Goal: Task Accomplishment & Management: Manage account settings

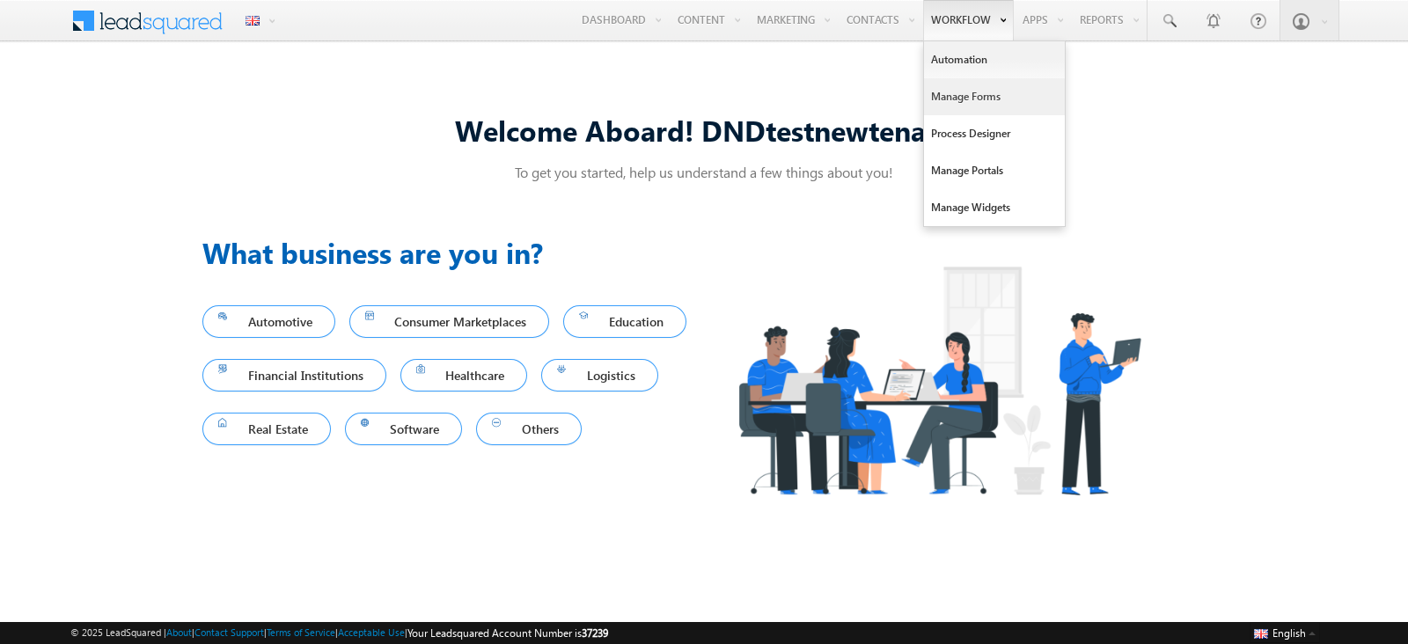
click at [958, 92] on link "Manage Forms" at bounding box center [994, 96] width 141 height 37
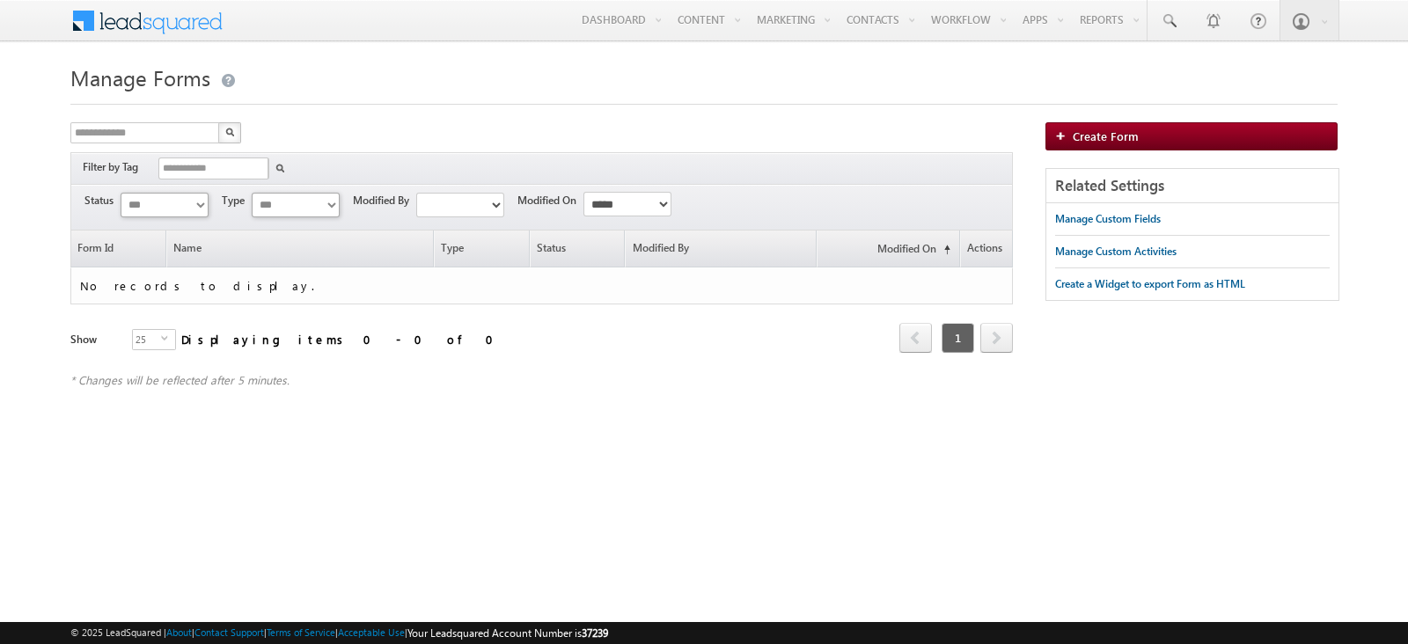
drag, startPoint x: 524, startPoint y: 119, endPoint x: 577, endPoint y: 160, distance: 67.1
click at [524, 119] on div "**********" at bounding box center [703, 232] width 1267 height 347
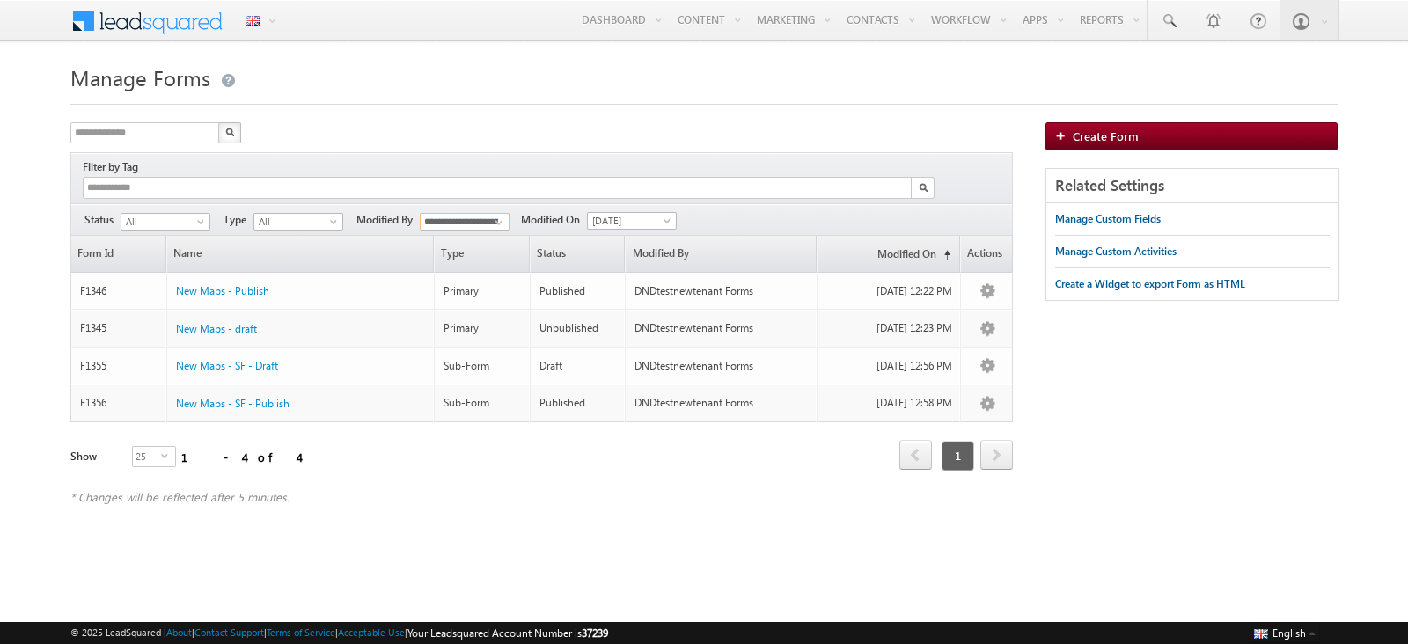
click at [439, 213] on input "**********" at bounding box center [465, 222] width 90 height 18
click at [449, 249] on link "Mukesh Admin" at bounding box center [465, 259] width 91 height 20
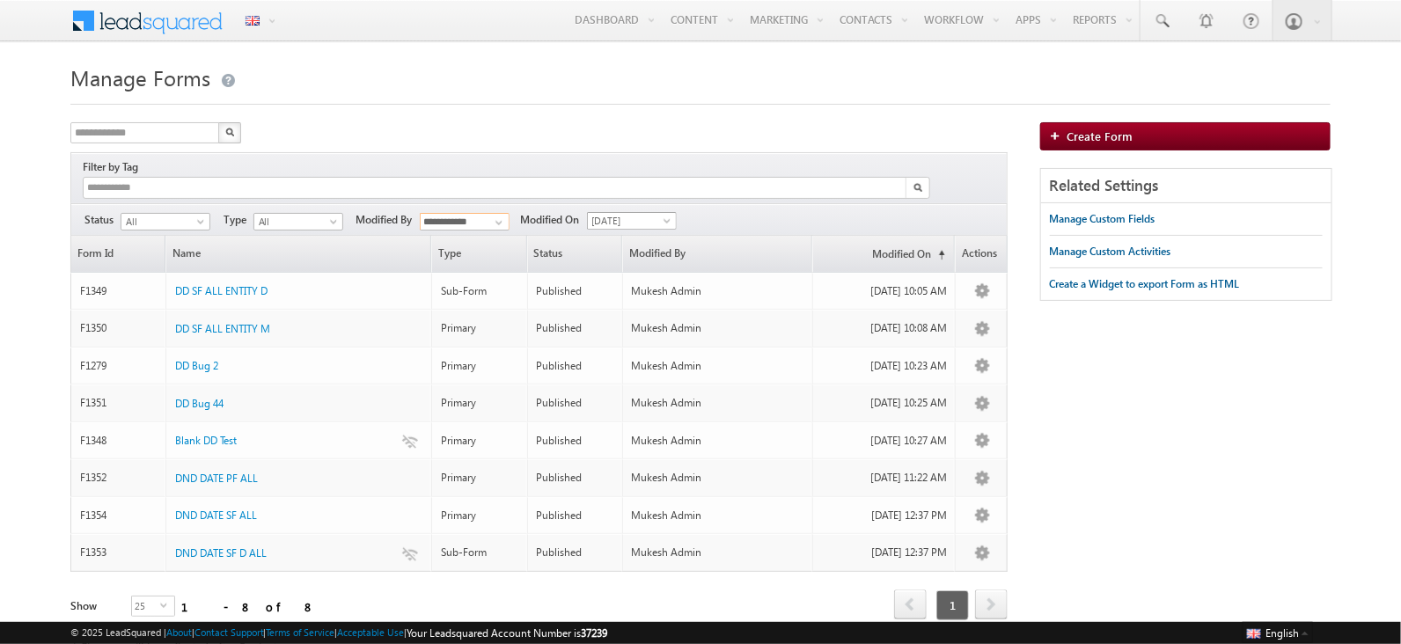
type input "**********"
click at [634, 213] on span "[DATE]" at bounding box center [630, 221] width 84 height 16
click at [612, 252] on link "[DATE]" at bounding box center [634, 259] width 89 height 16
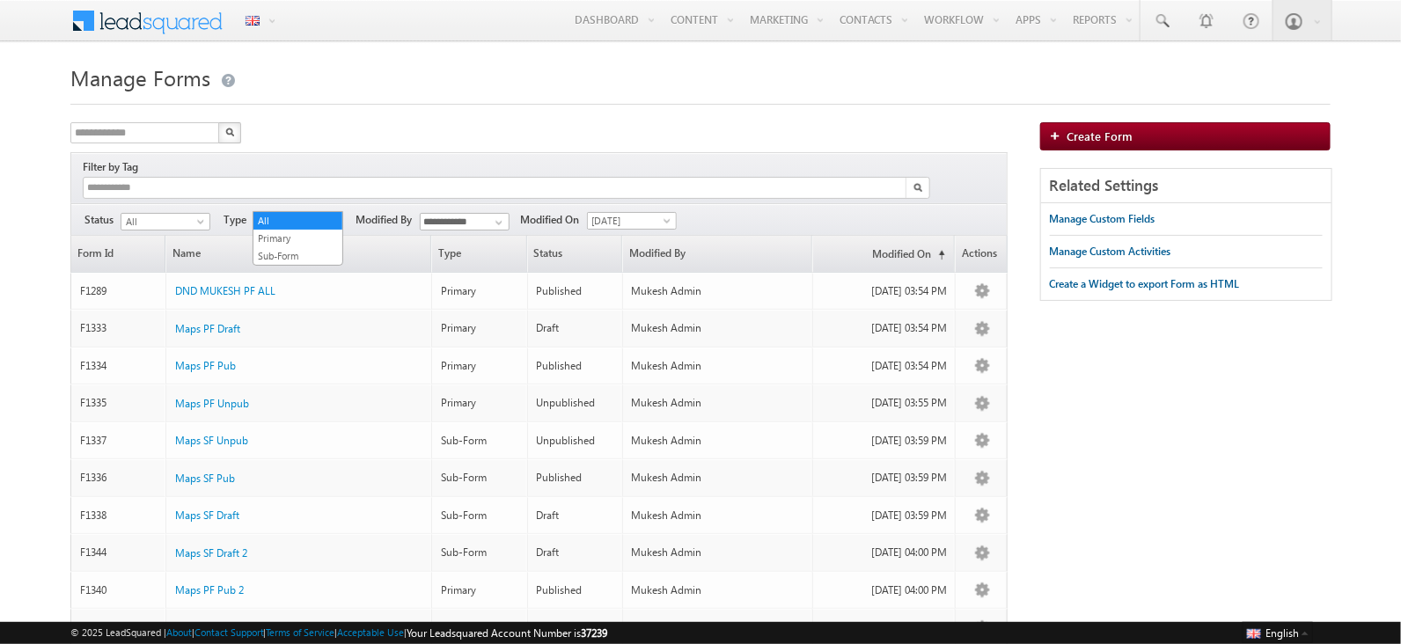
click at [260, 214] on span "All" at bounding box center [296, 222] width 84 height 16
click at [277, 231] on link "Primary" at bounding box center [297, 239] width 89 height 16
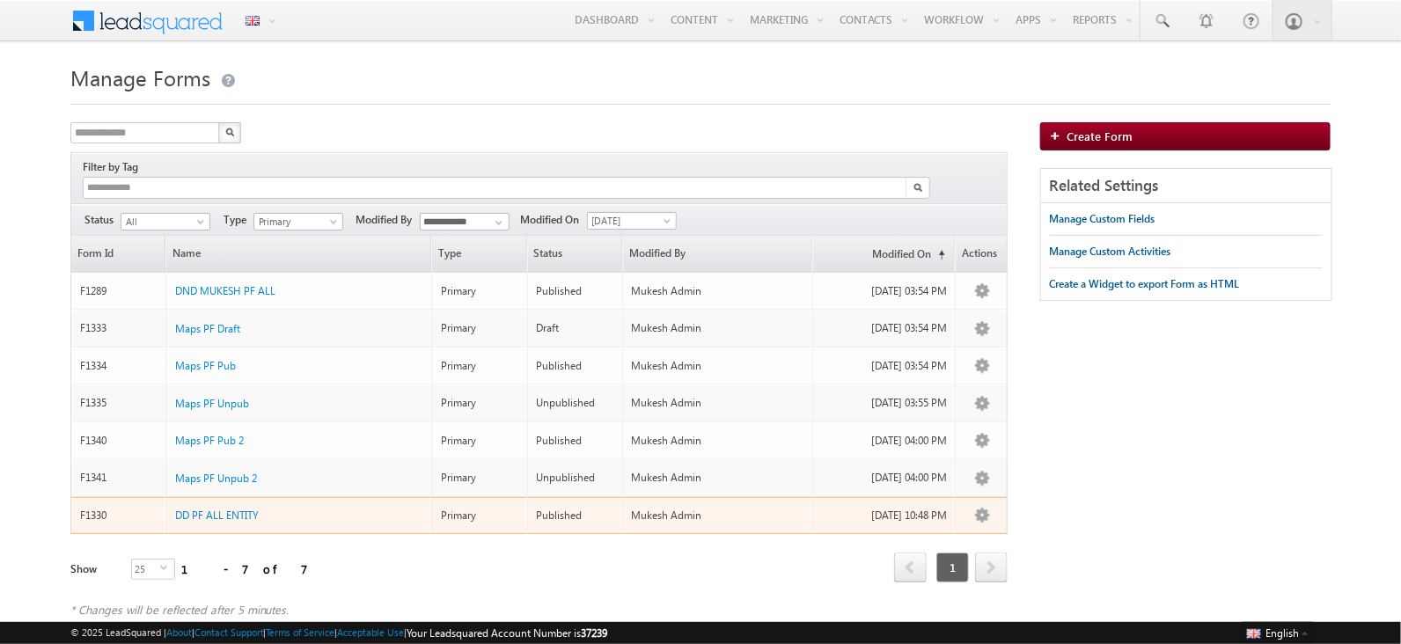
scroll to position [12, 0]
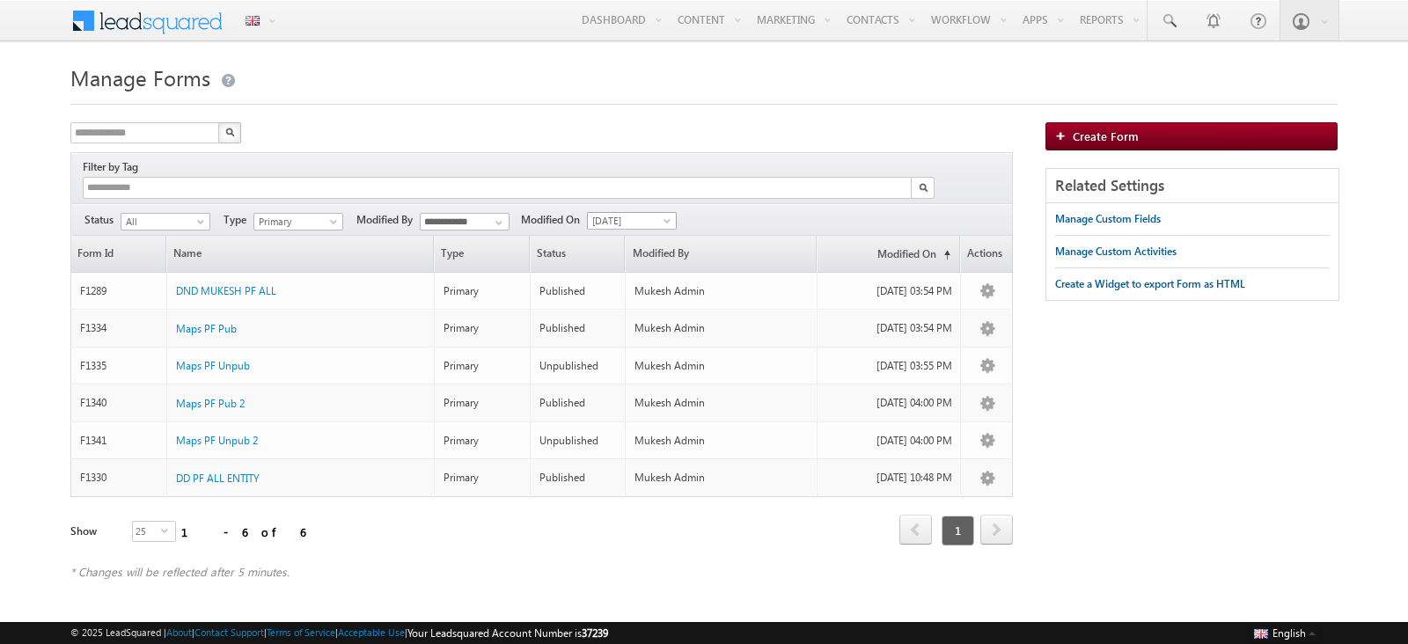
click at [621, 213] on span "Yesterday" at bounding box center [630, 221] width 84 height 16
click at [619, 274] on link "Today" at bounding box center [634, 276] width 89 height 16
click at [496, 216] on span at bounding box center [499, 223] width 14 height 14
click at [477, 231] on link "Any" at bounding box center [465, 241] width 91 height 20
type input "***"
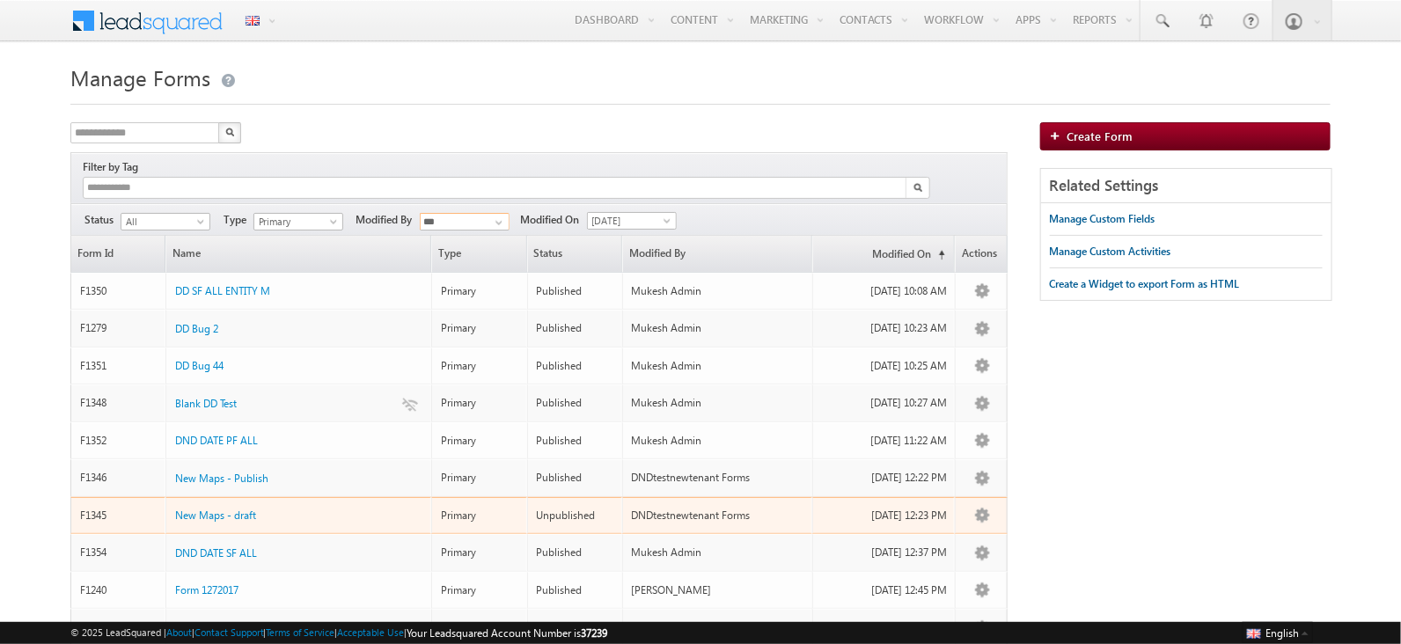
scroll to position [160, 0]
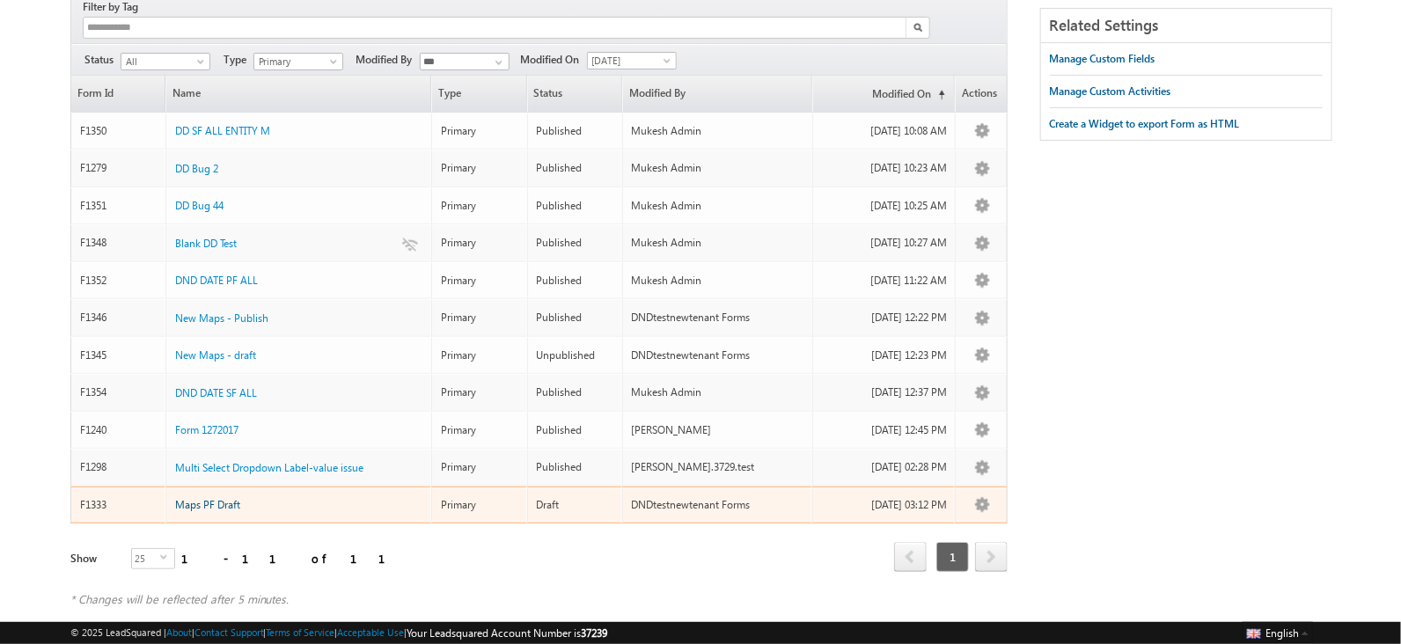
click at [195, 498] on span "Maps PF Draft" at bounding box center [207, 504] width 65 height 13
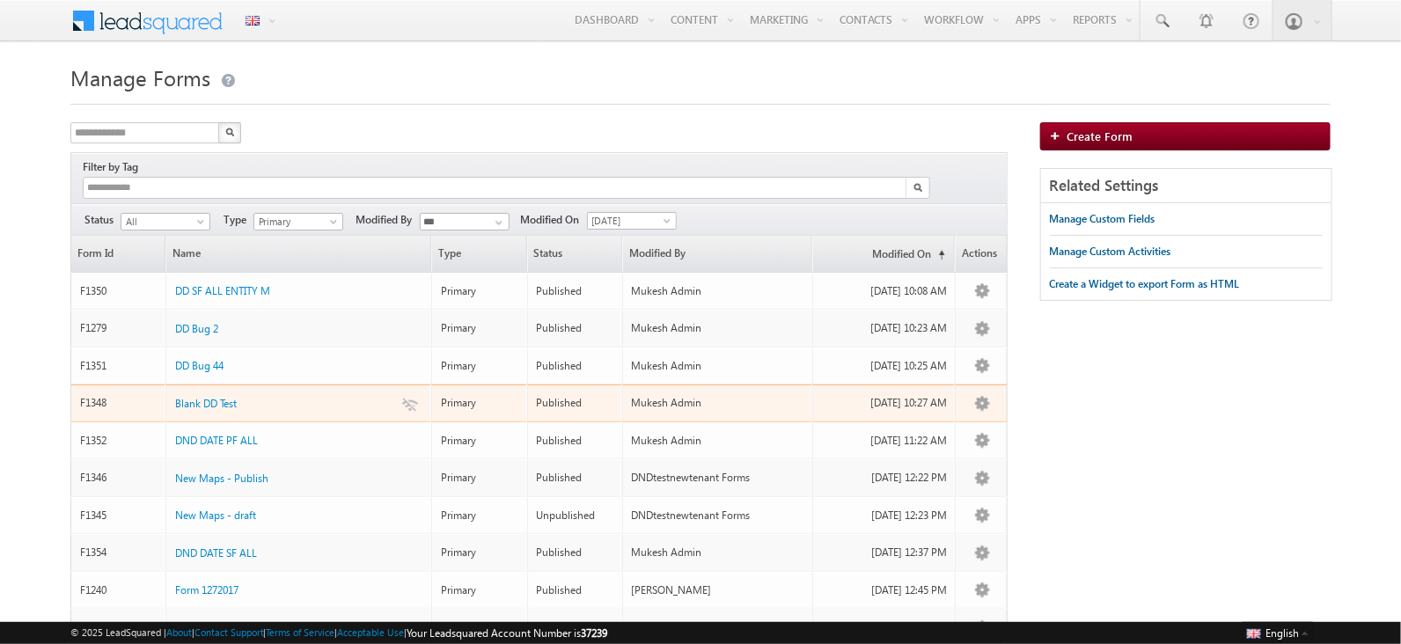
scroll to position [160, 0]
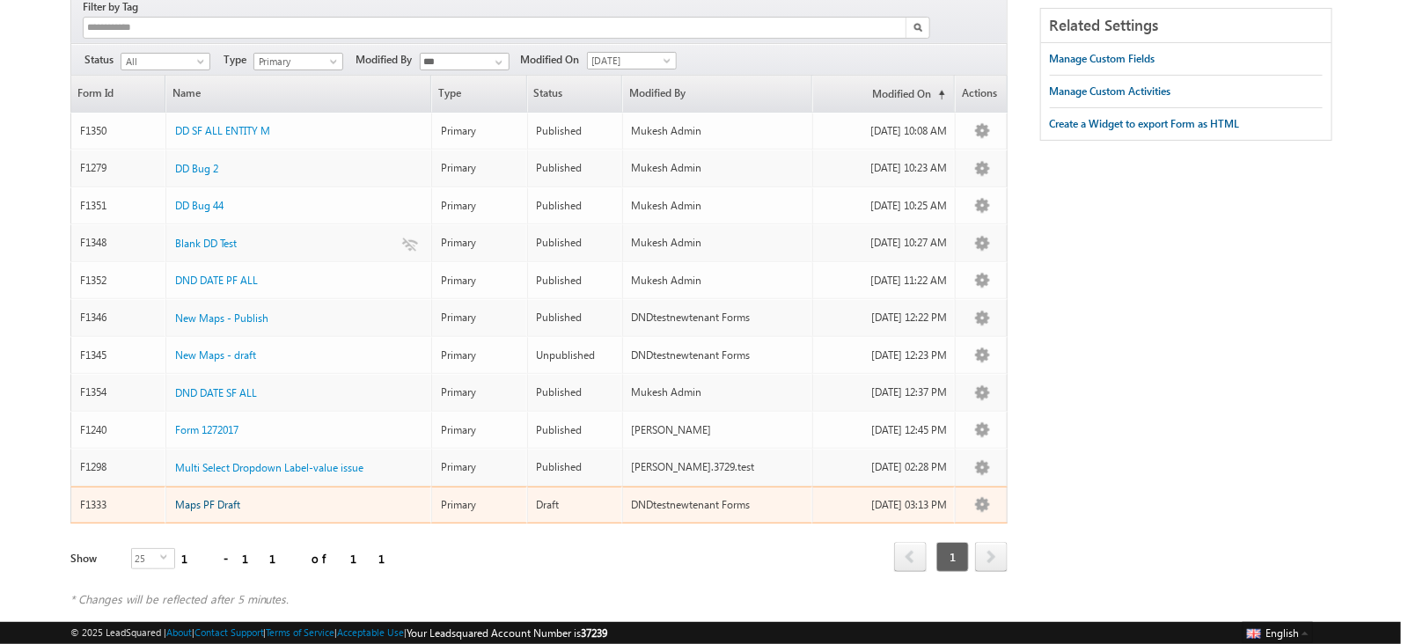
click at [220, 498] on span "Maps PF Draft" at bounding box center [207, 504] width 65 height 13
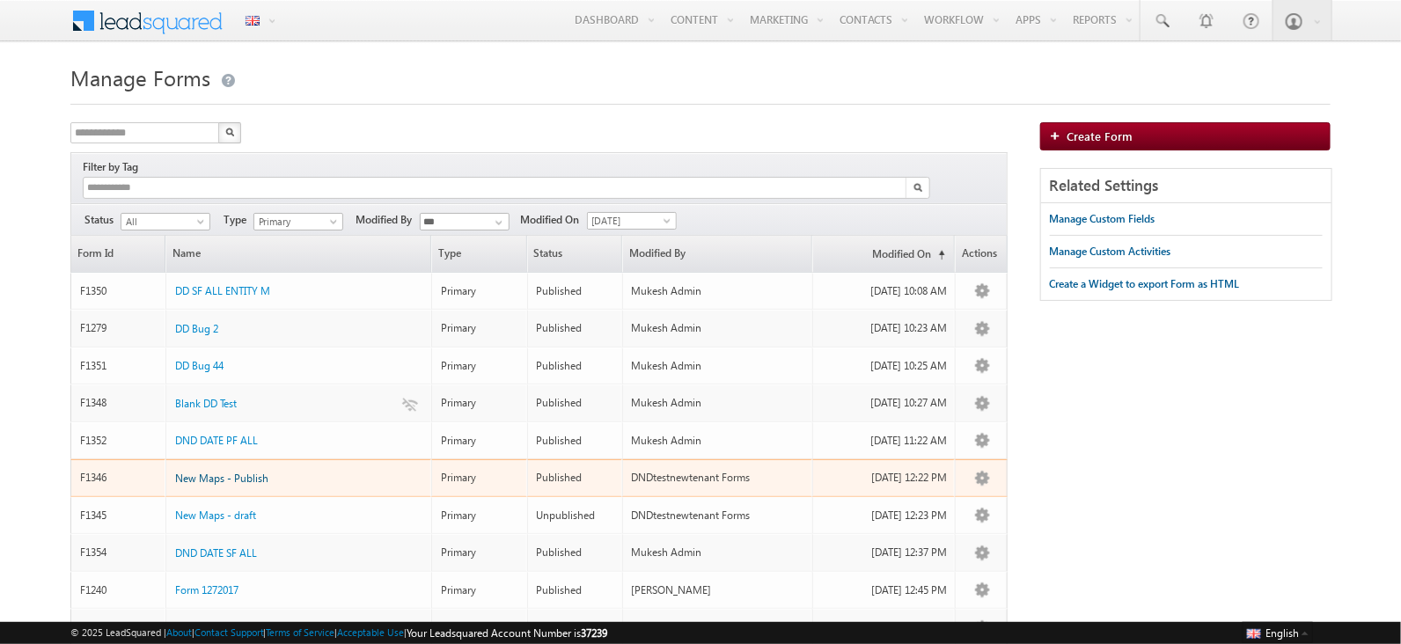
scroll to position [160, 0]
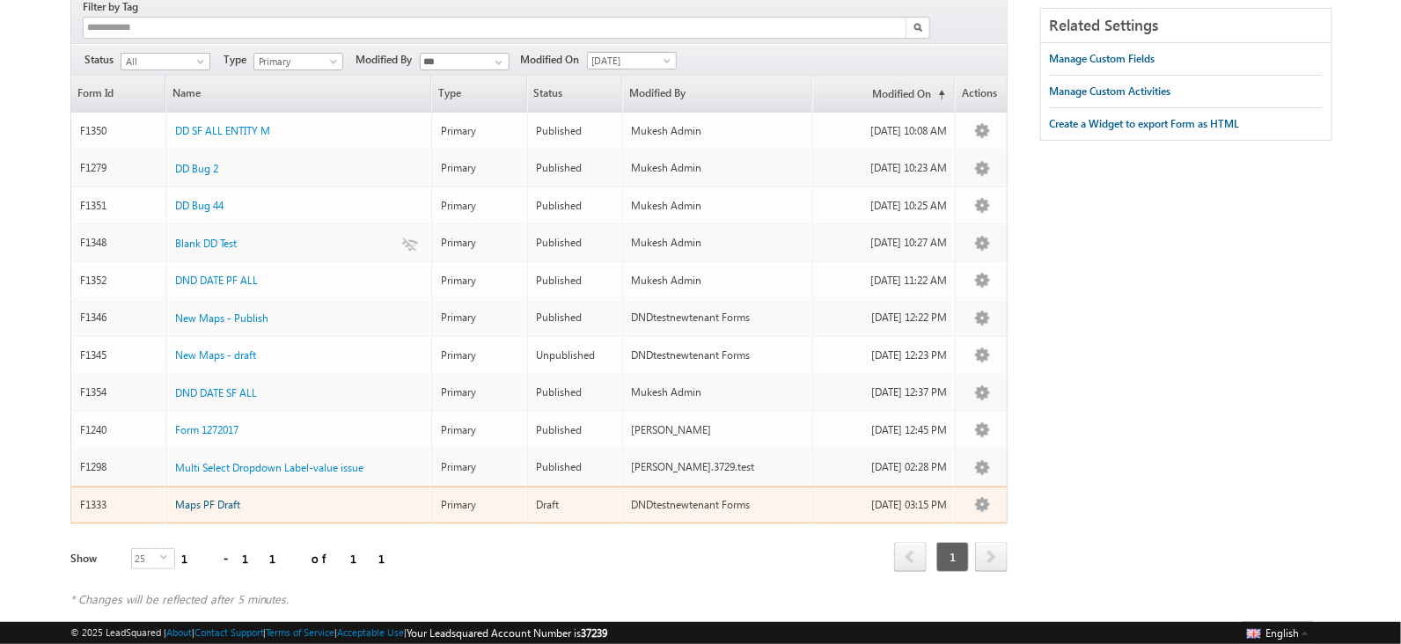
click at [214, 498] on span "Maps PF Draft" at bounding box center [207, 504] width 65 height 13
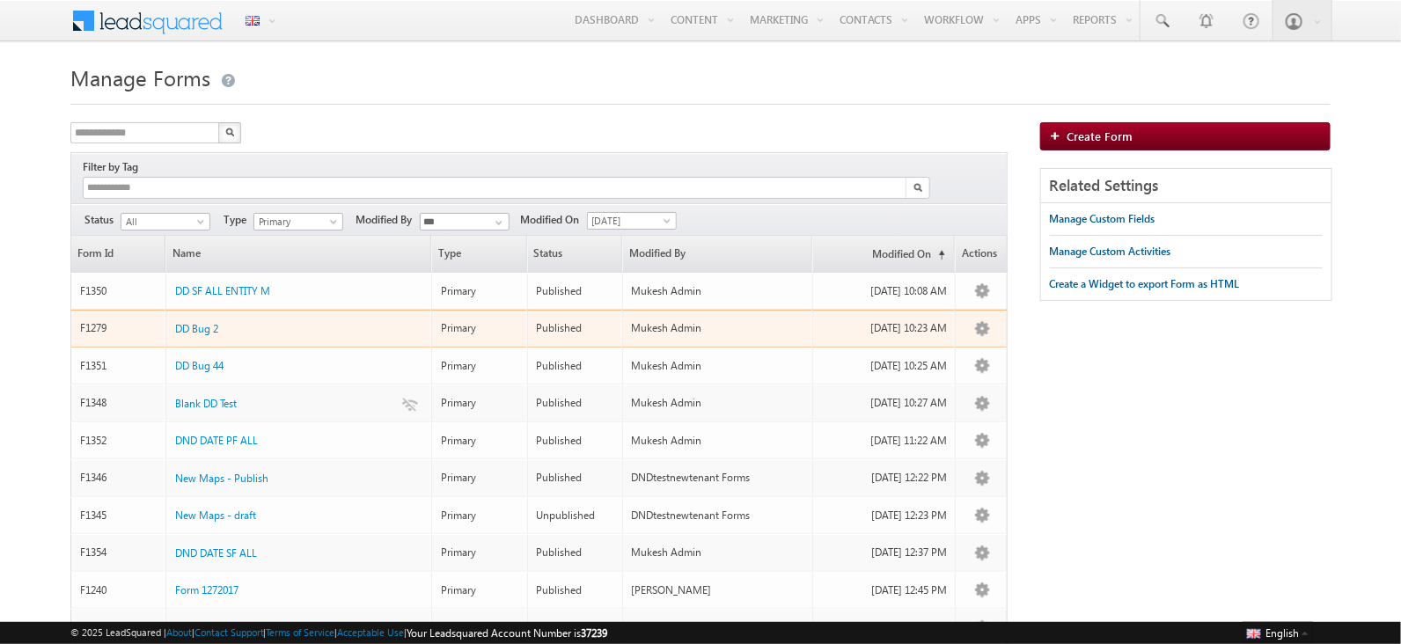
scroll to position [197, 0]
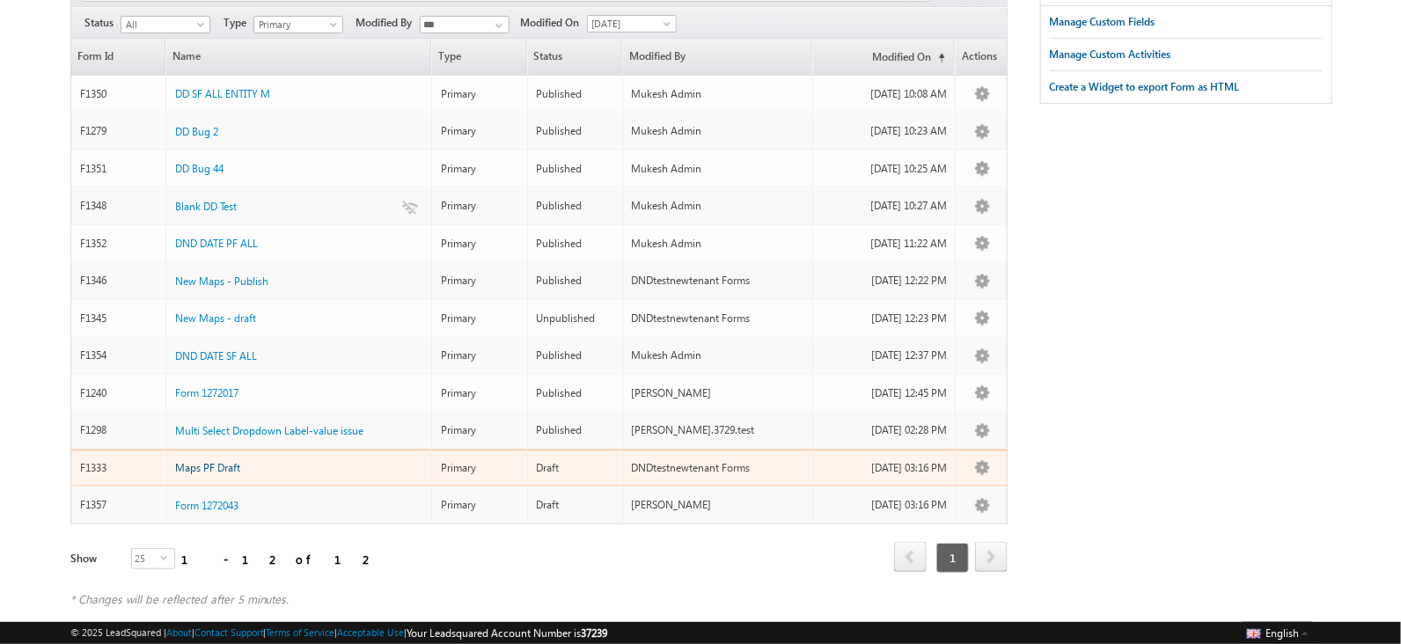
click at [216, 461] on span "Maps PF Draft" at bounding box center [207, 467] width 65 height 13
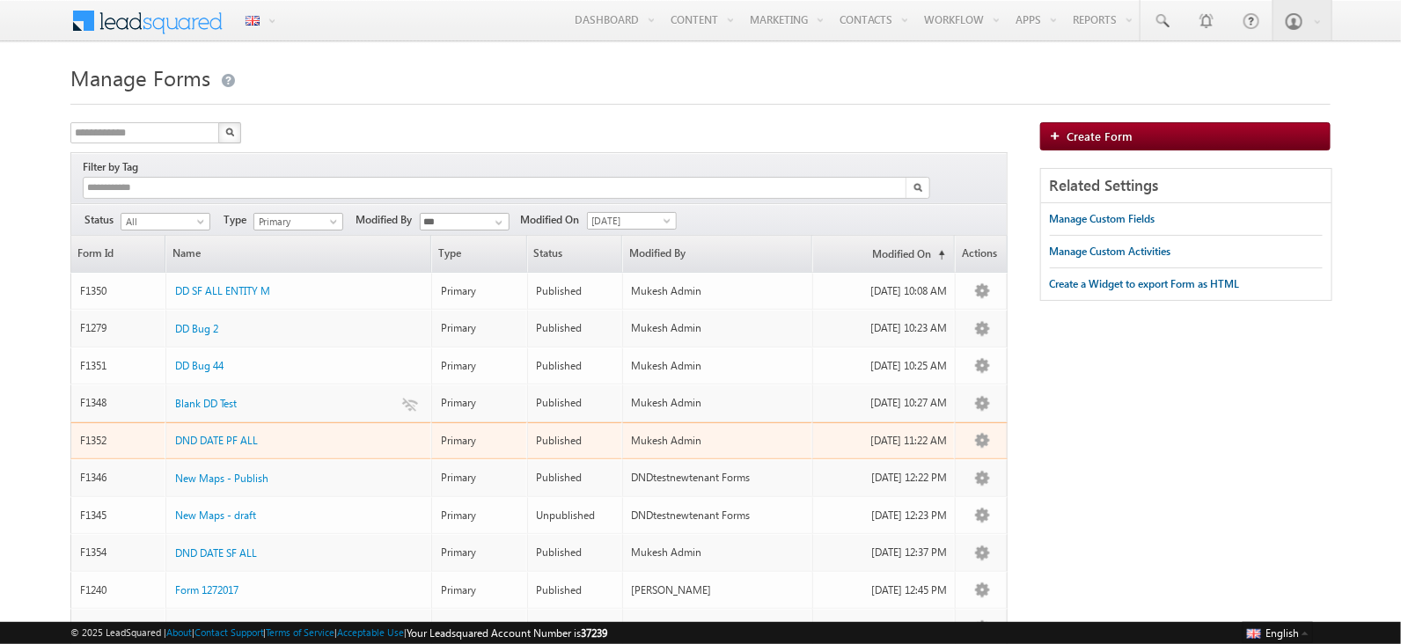
scroll to position [197, 0]
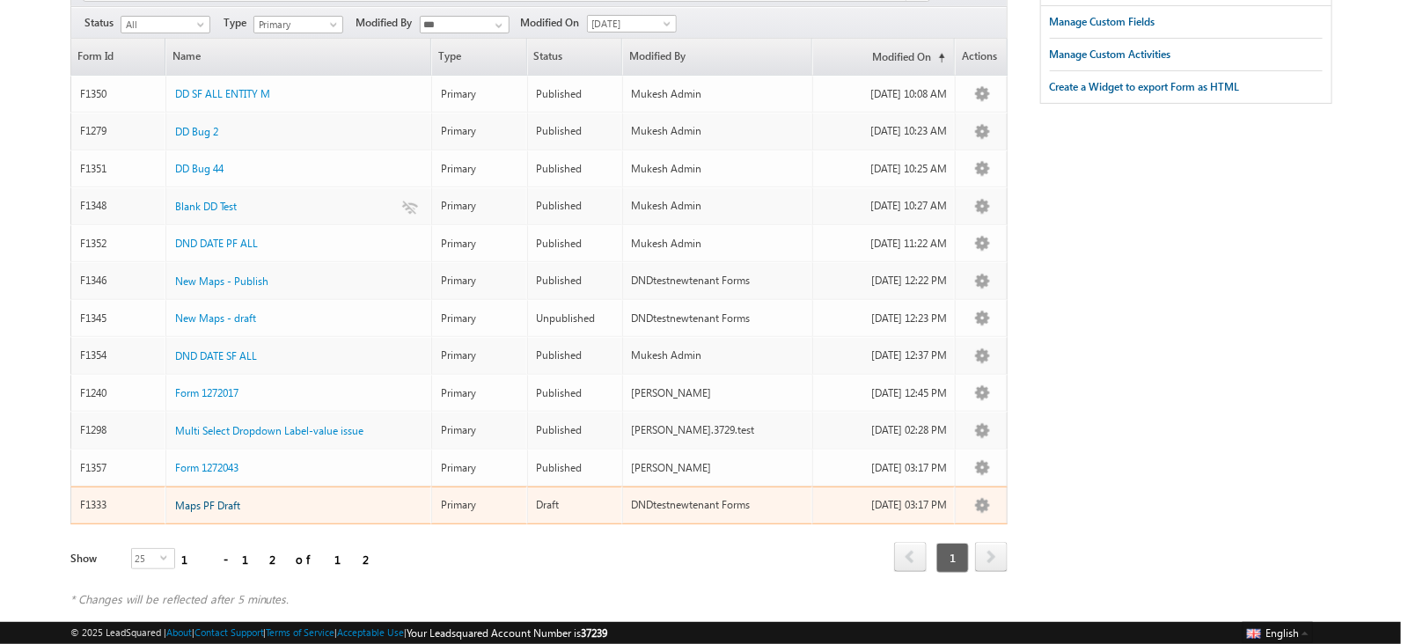
click at [220, 499] on span "Maps PF Draft" at bounding box center [207, 505] width 65 height 13
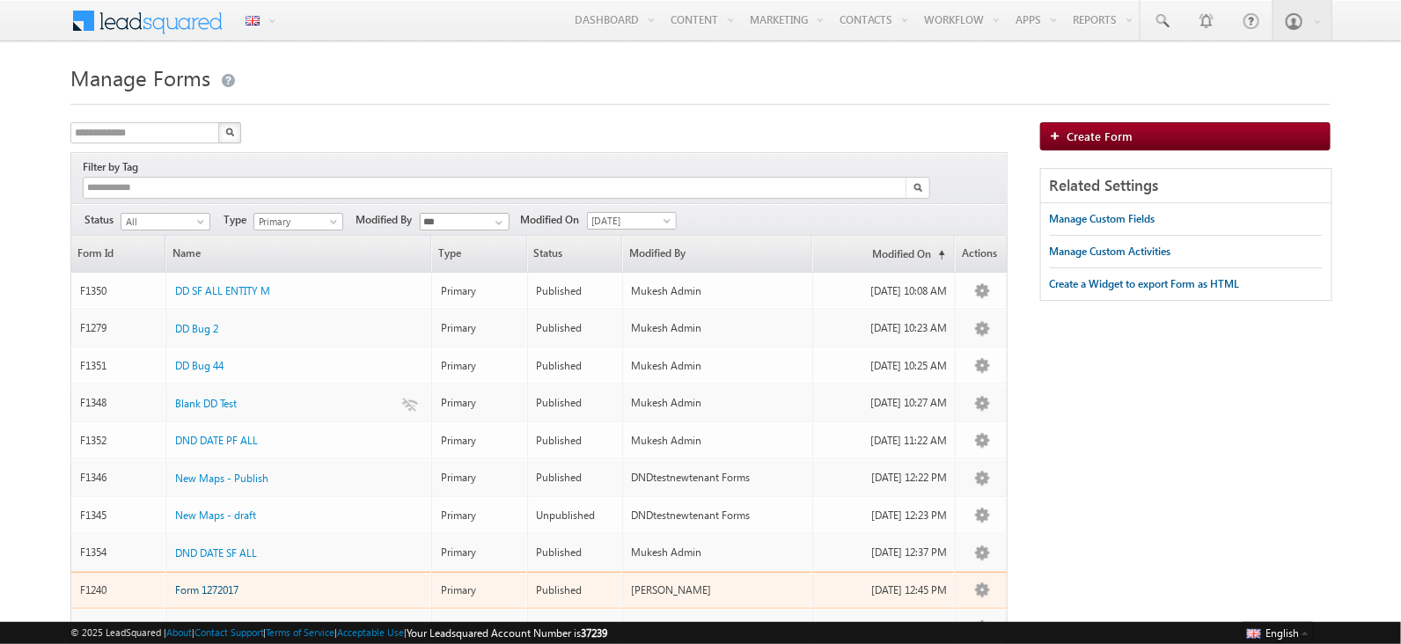
scroll to position [197, 0]
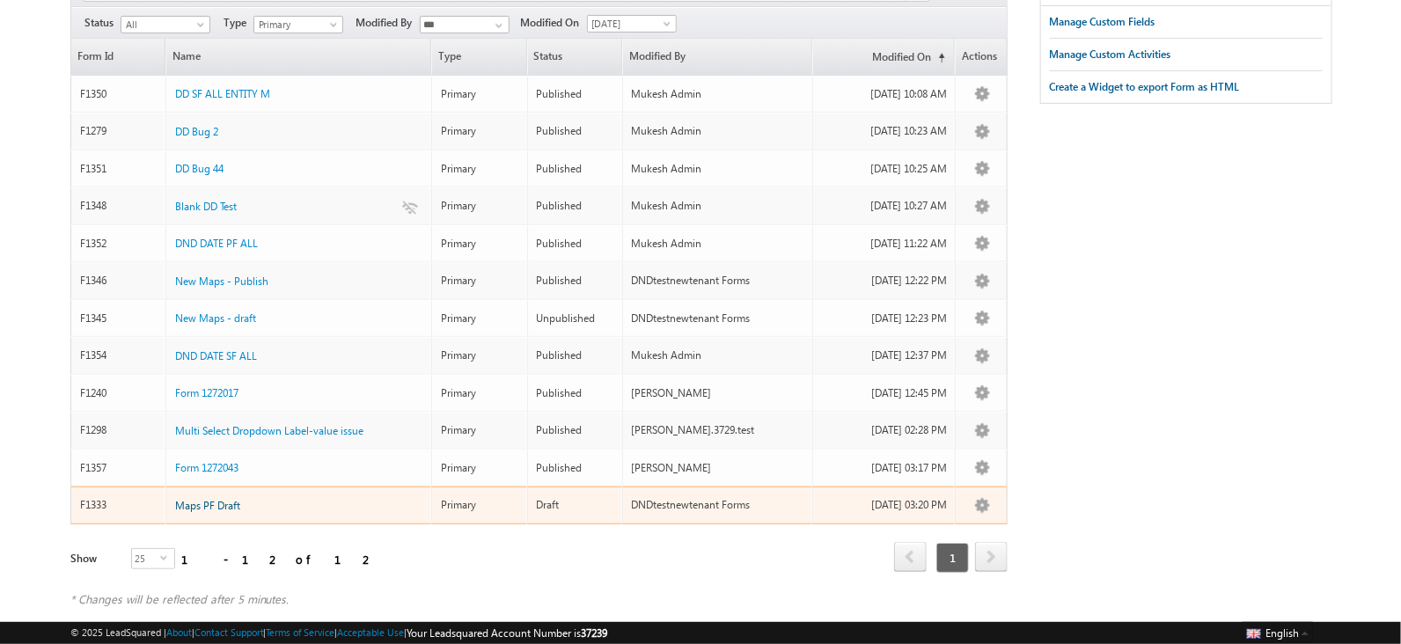
click at [224, 499] on span "Maps PF Draft" at bounding box center [207, 505] width 65 height 13
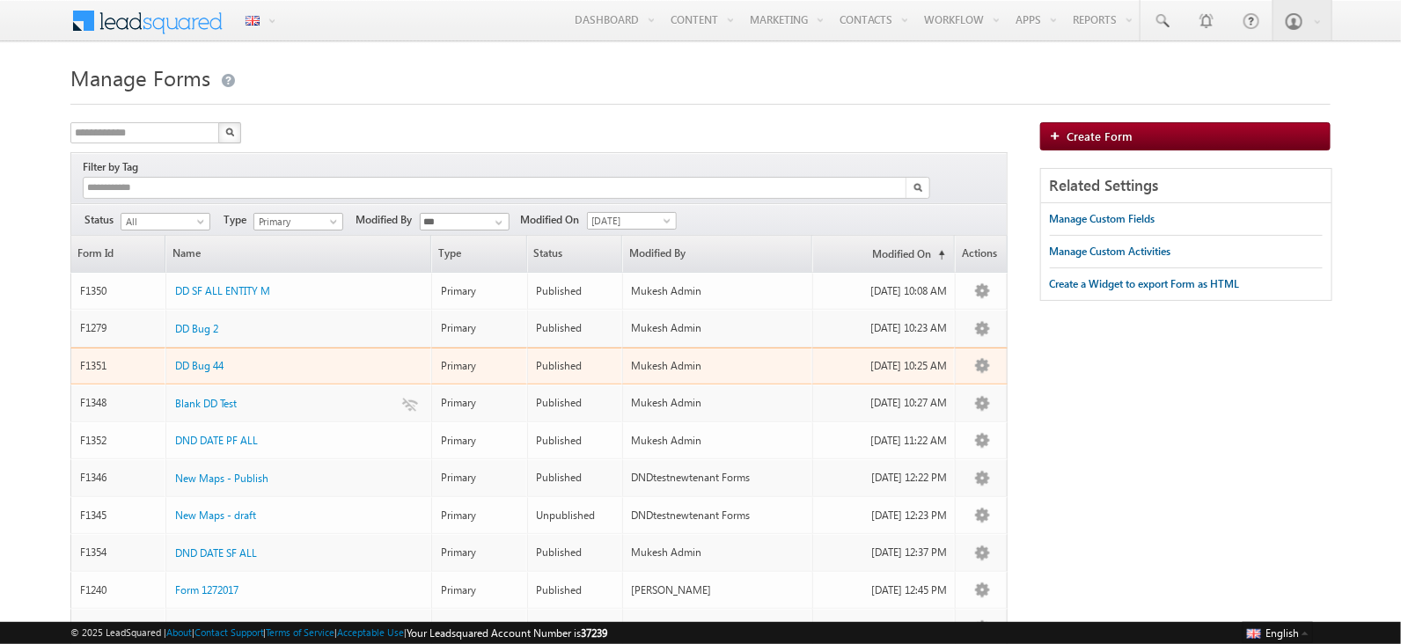
scroll to position [197, 0]
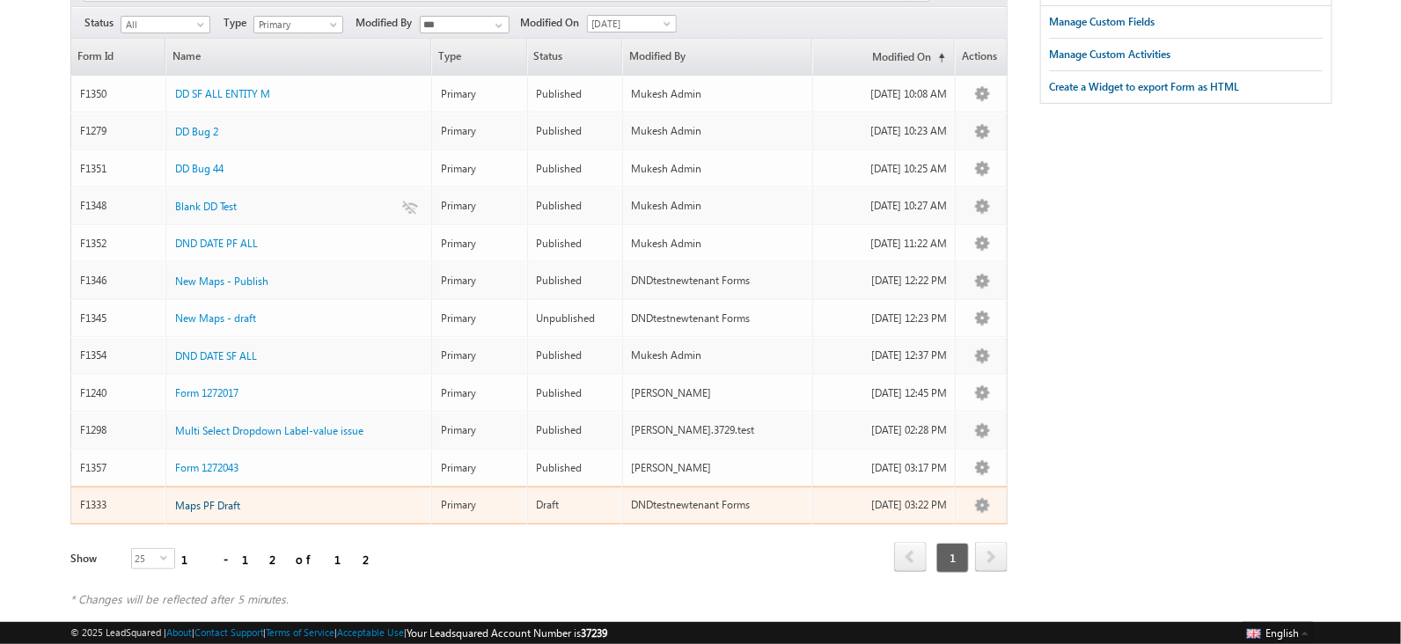
click at [236, 499] on span "Maps PF Draft" at bounding box center [207, 505] width 65 height 13
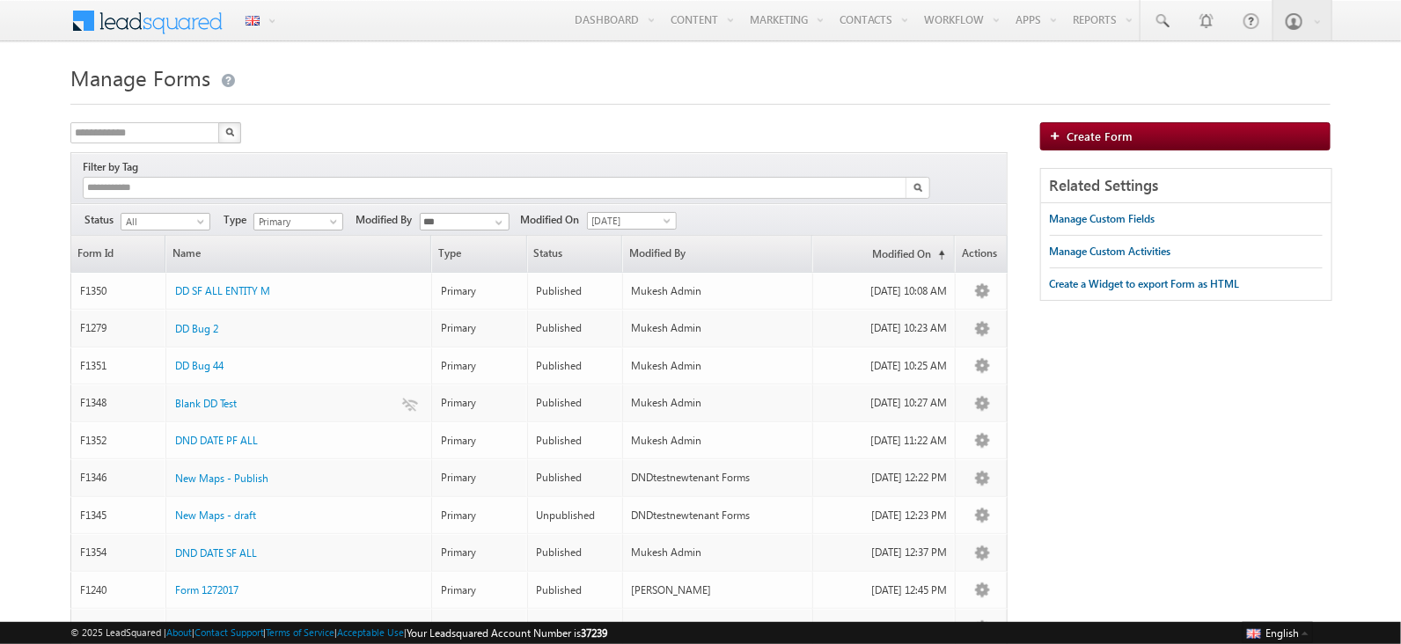
scroll to position [197, 0]
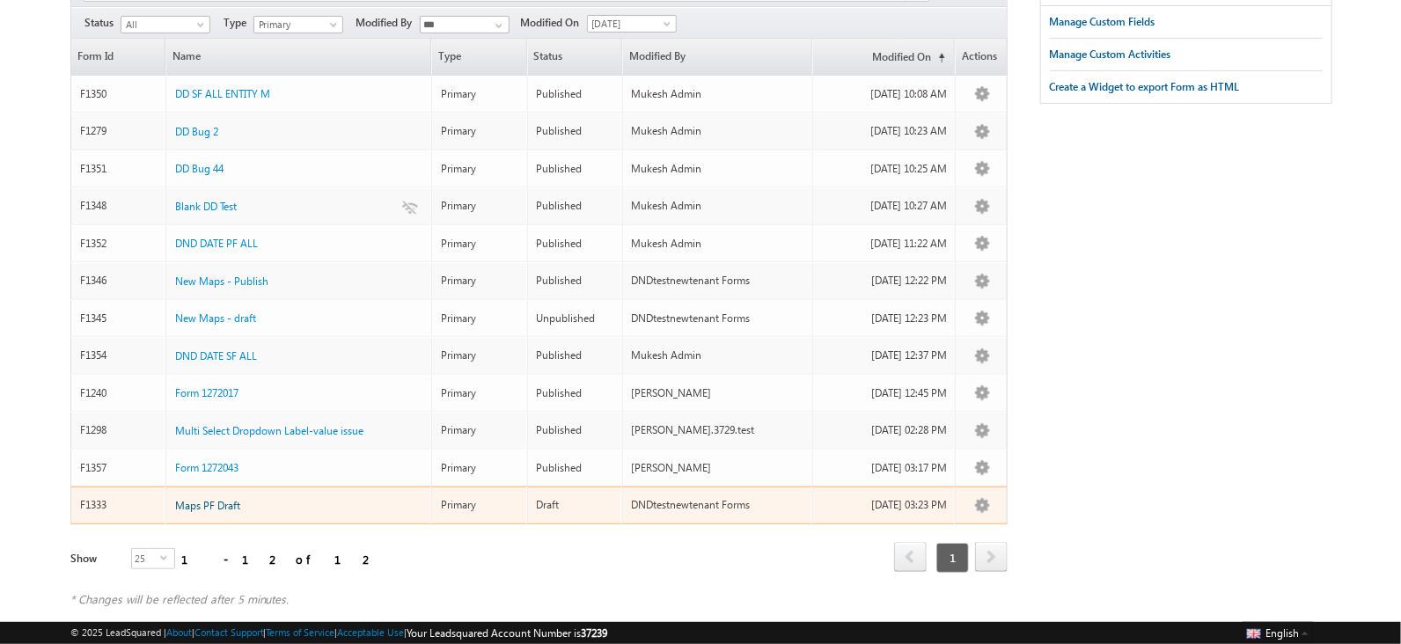
click at [229, 499] on span "Maps PF Draft" at bounding box center [207, 505] width 65 height 13
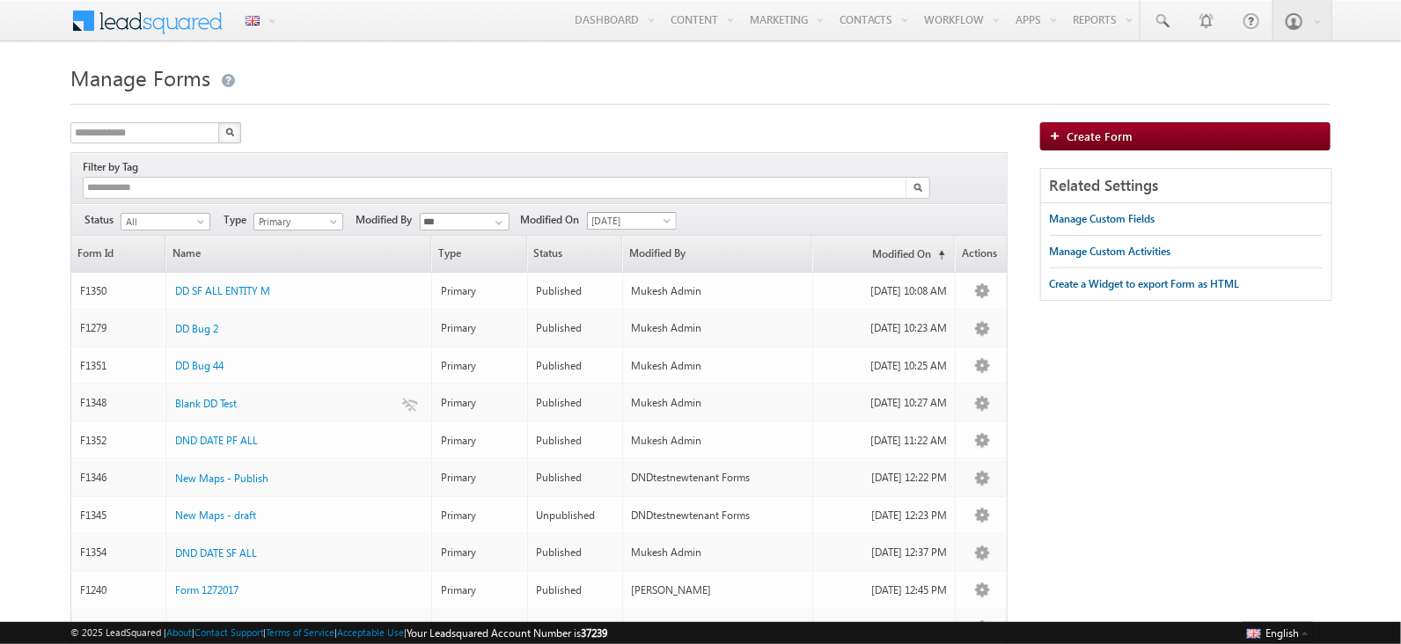
click at [619, 213] on span "[DATE]" at bounding box center [630, 221] width 84 height 16
click at [626, 261] on link "[DATE]" at bounding box center [634, 259] width 89 height 16
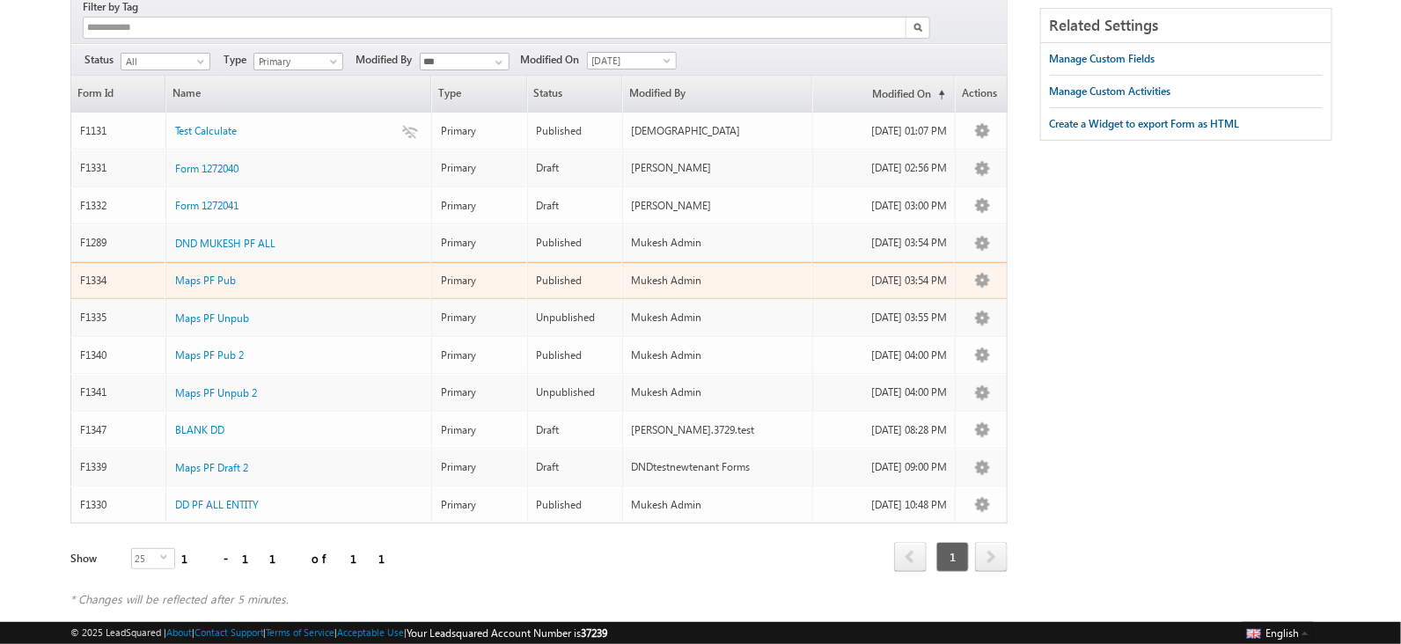
scroll to position [159, 0]
click at [201, 275] on span "Maps PF Pub" at bounding box center [205, 281] width 61 height 13
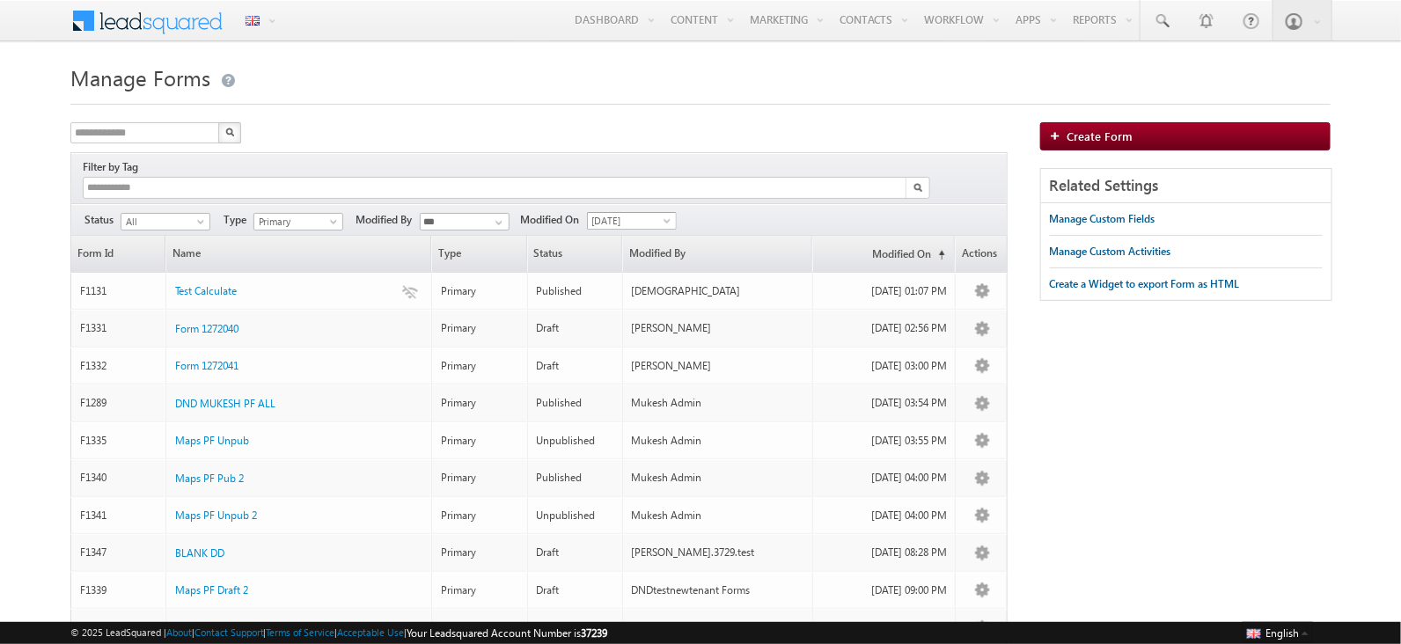
click at [630, 213] on span "[DATE]" at bounding box center [630, 221] width 84 height 16
click at [636, 278] on link "[DATE]" at bounding box center [634, 276] width 89 height 16
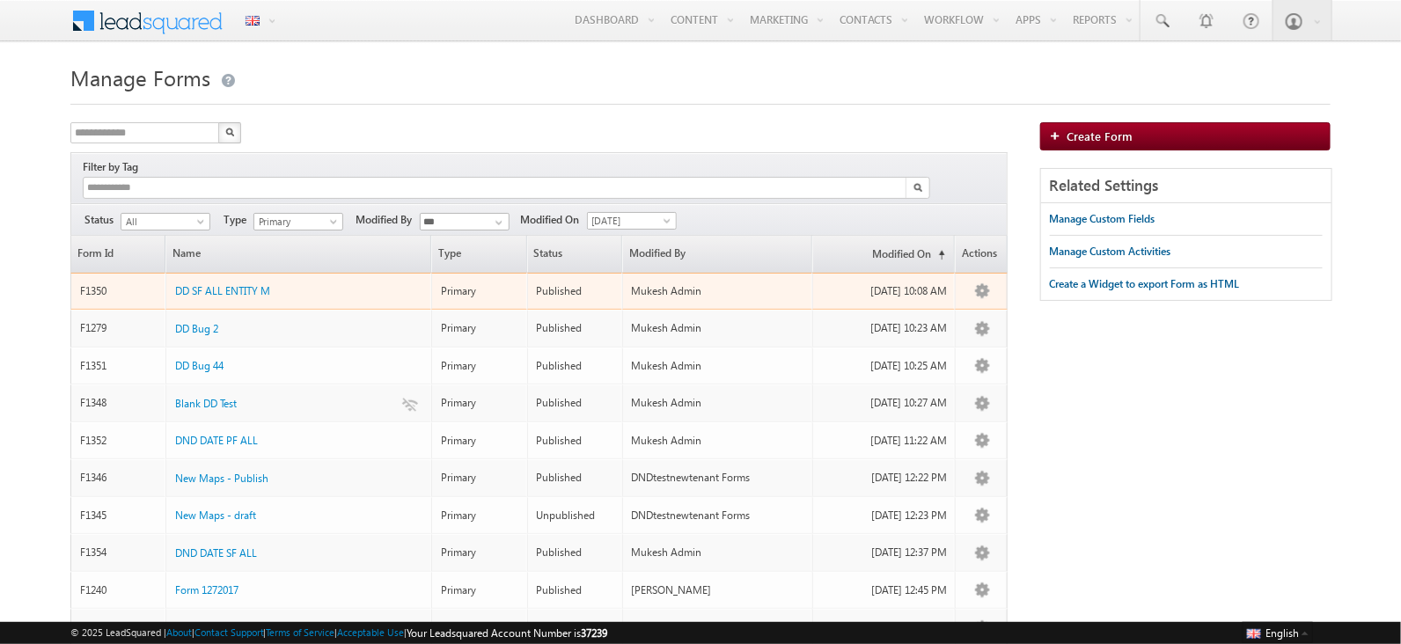
scroll to position [234, 0]
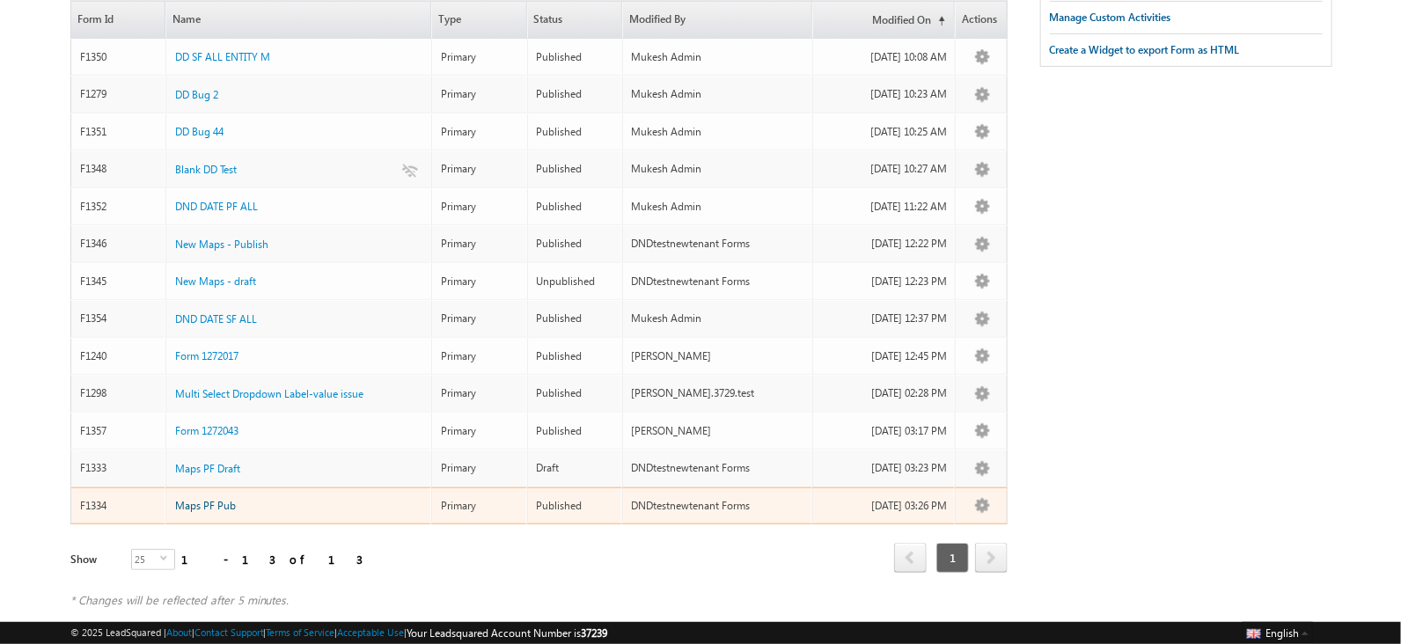
click at [209, 499] on span "Maps PF Pub" at bounding box center [205, 505] width 61 height 13
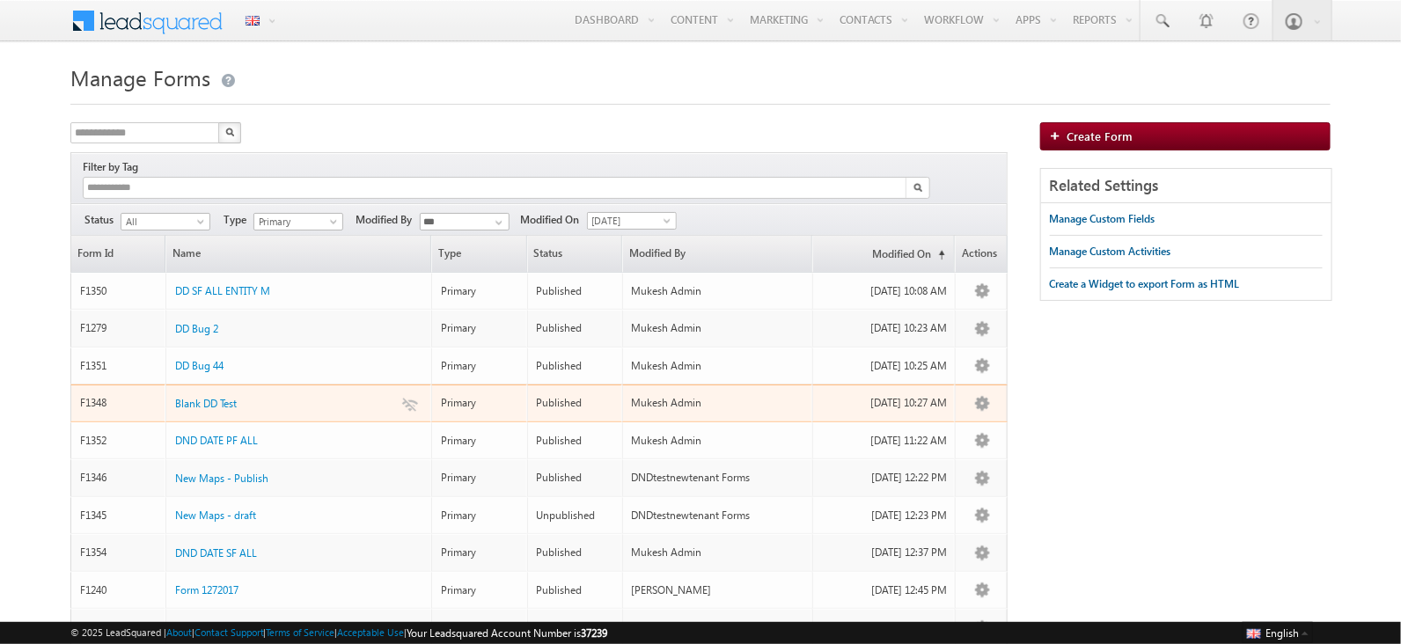
scroll to position [234, 0]
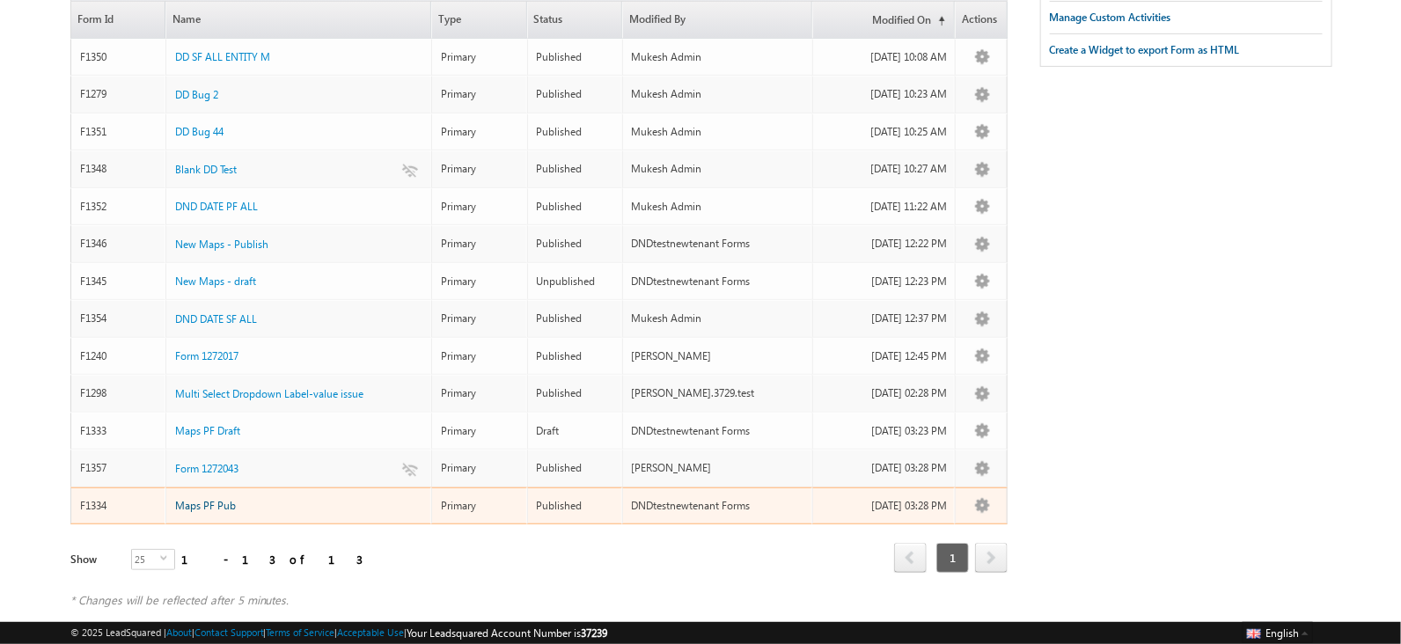
click at [214, 499] on span "Maps PF Pub" at bounding box center [205, 505] width 61 height 13
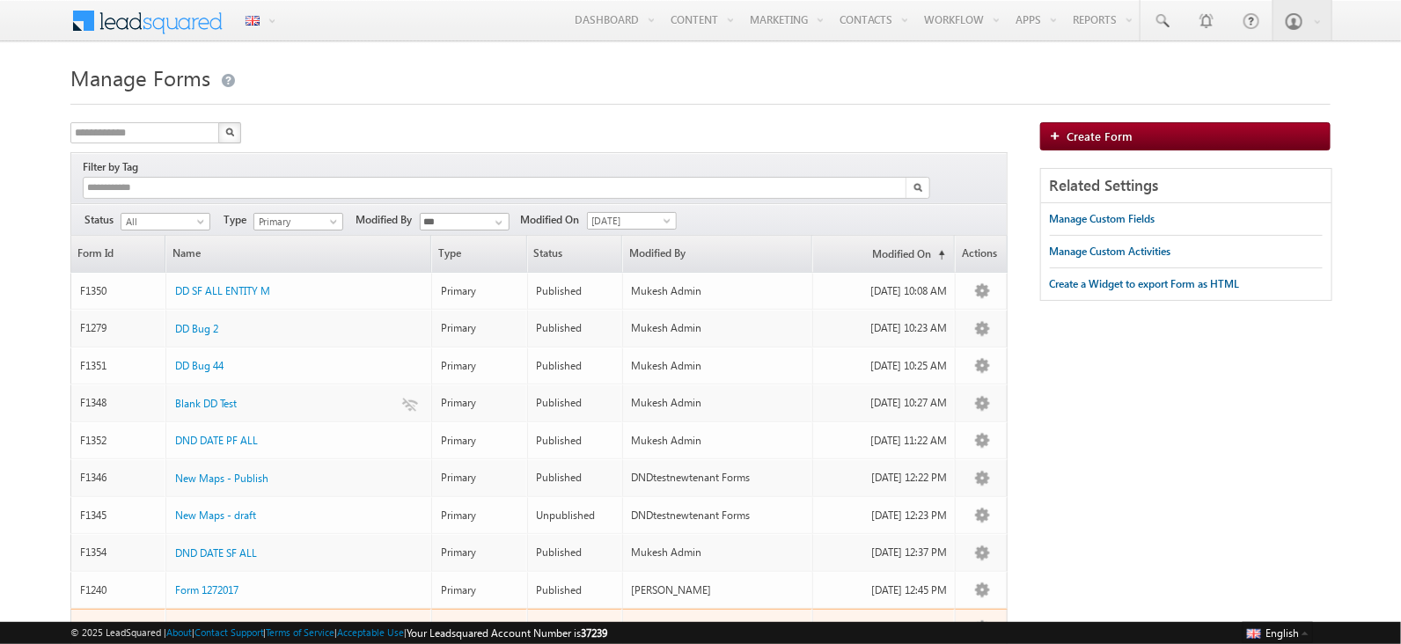
scroll to position [234, 0]
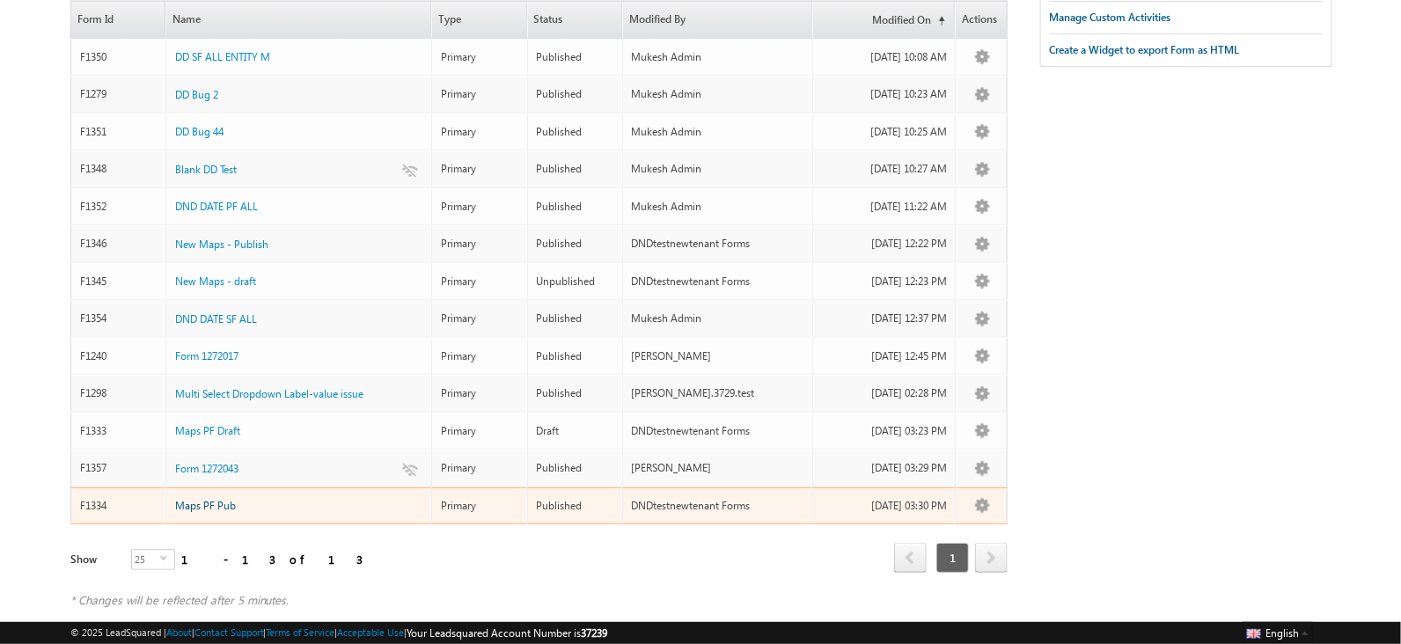
click at [227, 499] on span "Maps PF Pub" at bounding box center [205, 505] width 61 height 13
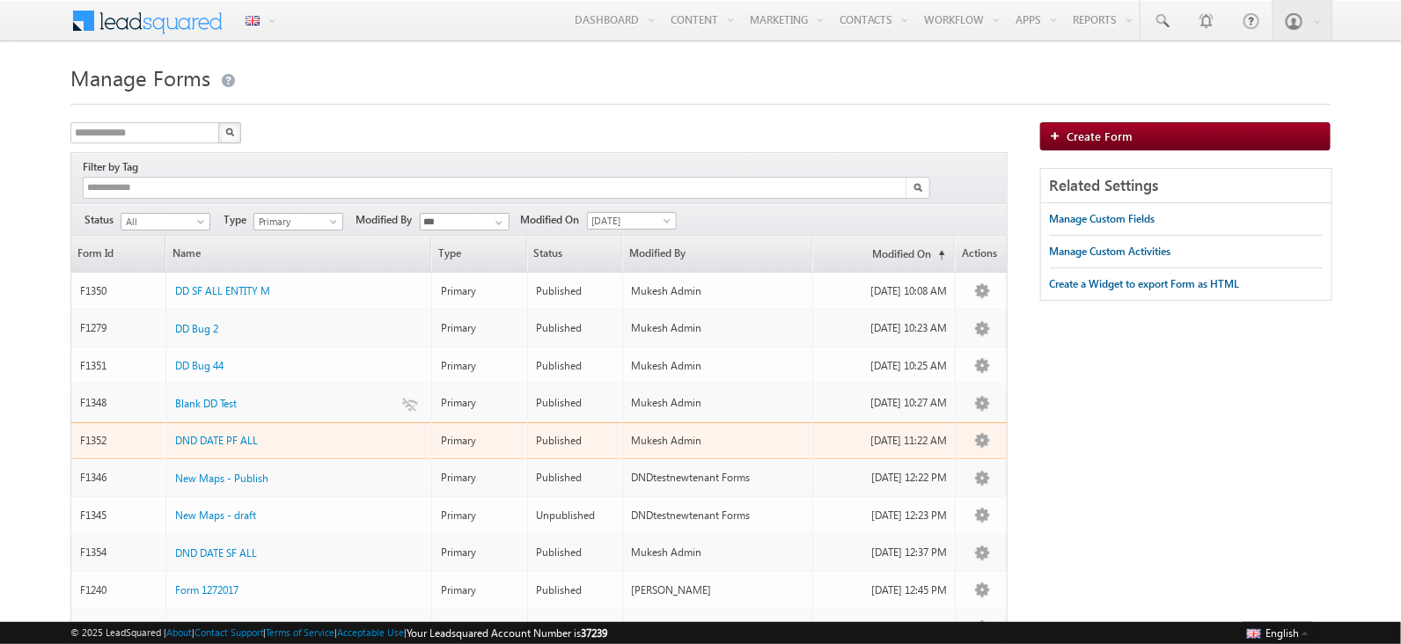
scroll to position [234, 0]
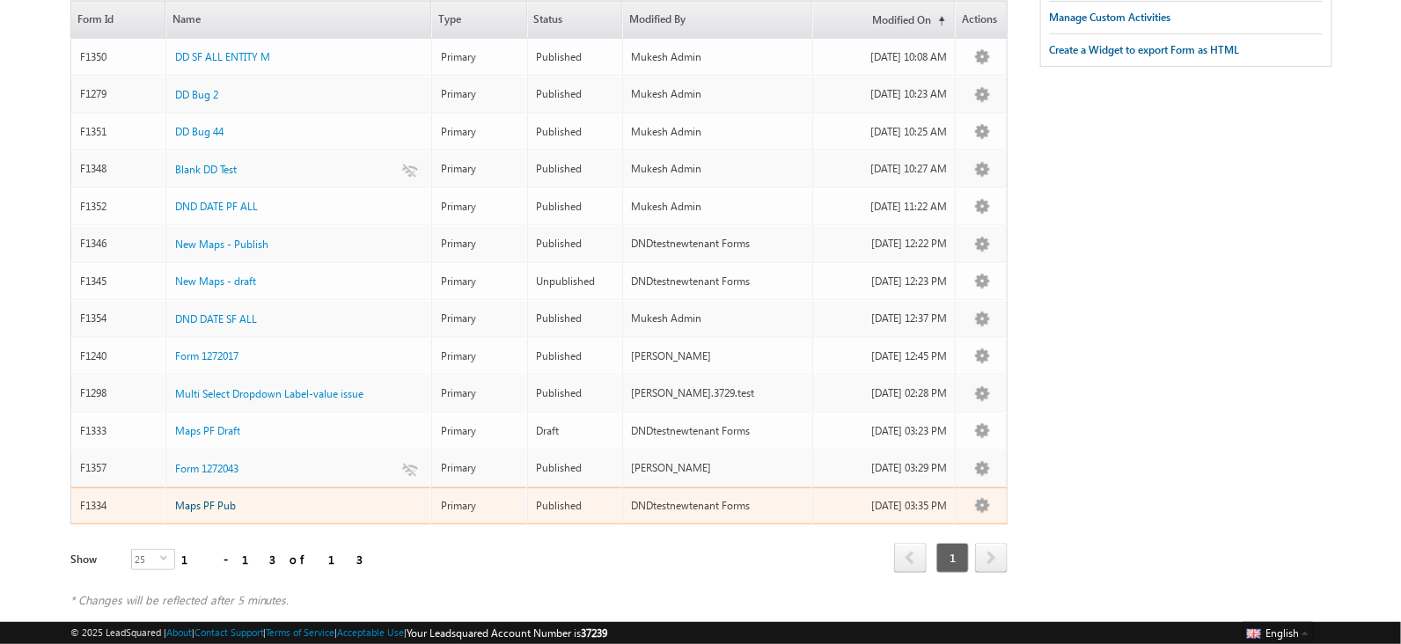
click at [202, 491] on div "Maps PF Pub" at bounding box center [299, 500] width 249 height 19
click at [204, 499] on span "Maps PF Pub" at bounding box center [205, 505] width 61 height 13
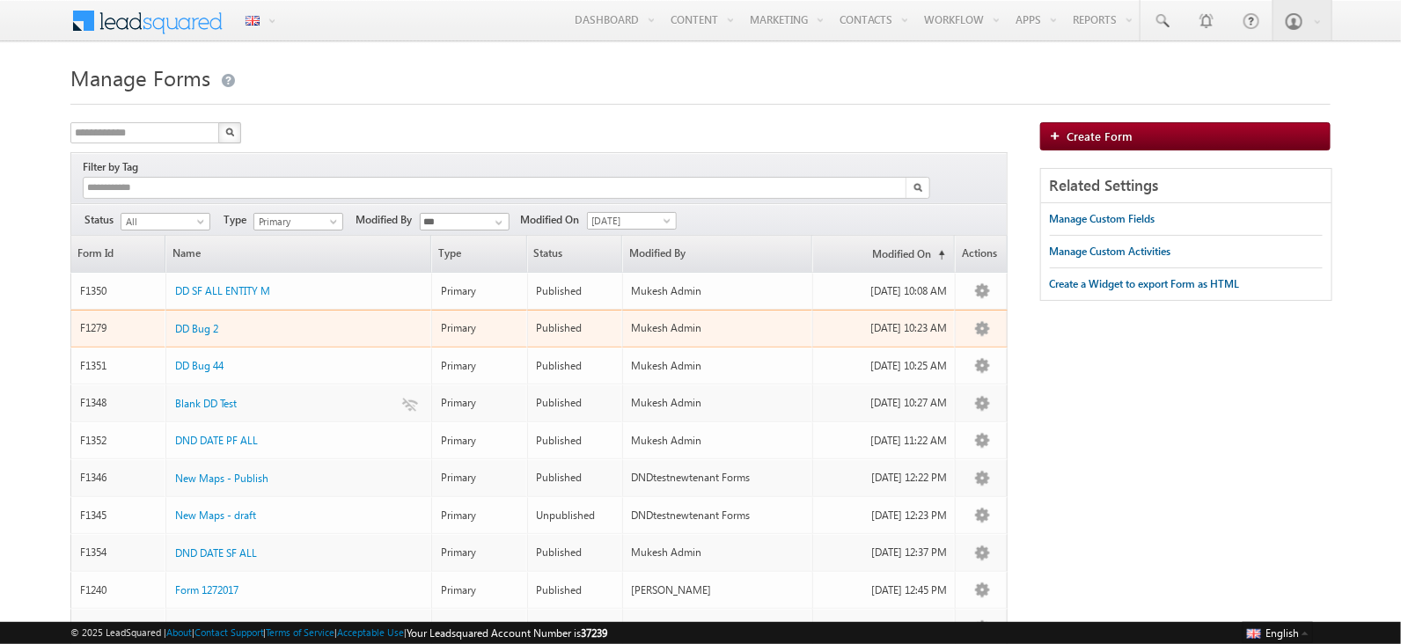
scroll to position [234, 0]
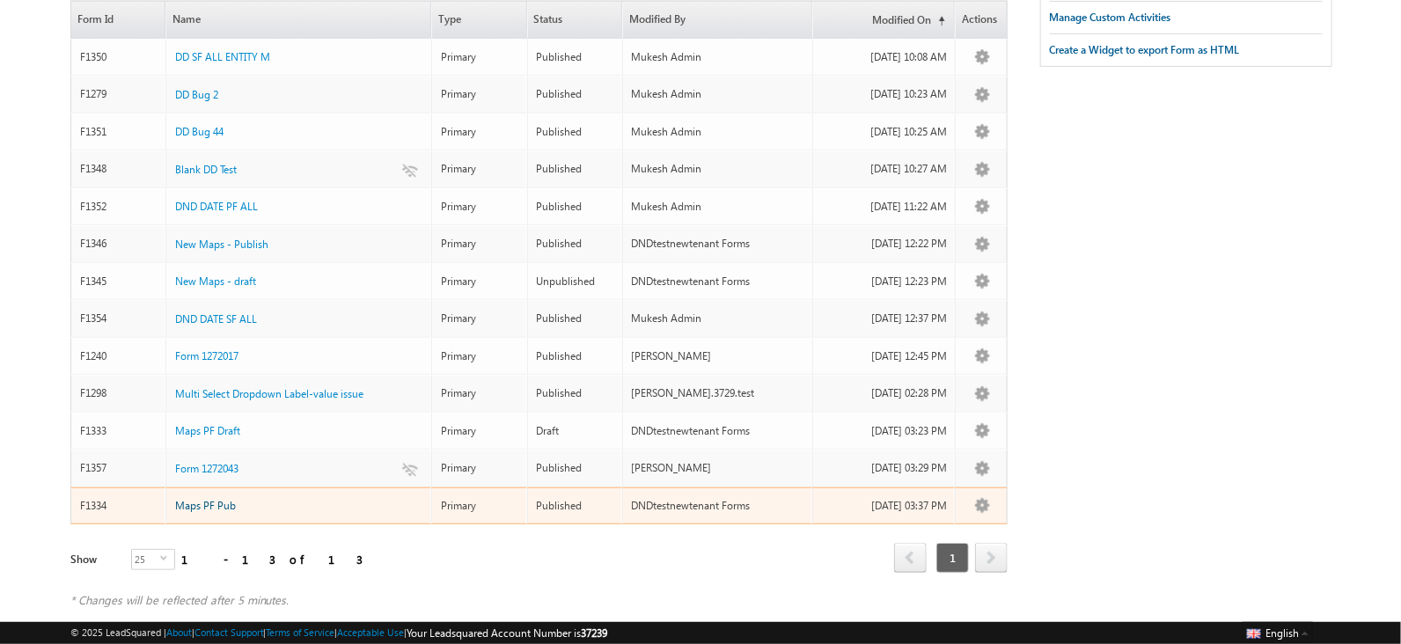
click at [201, 499] on span "Maps PF Pub" at bounding box center [205, 505] width 61 height 13
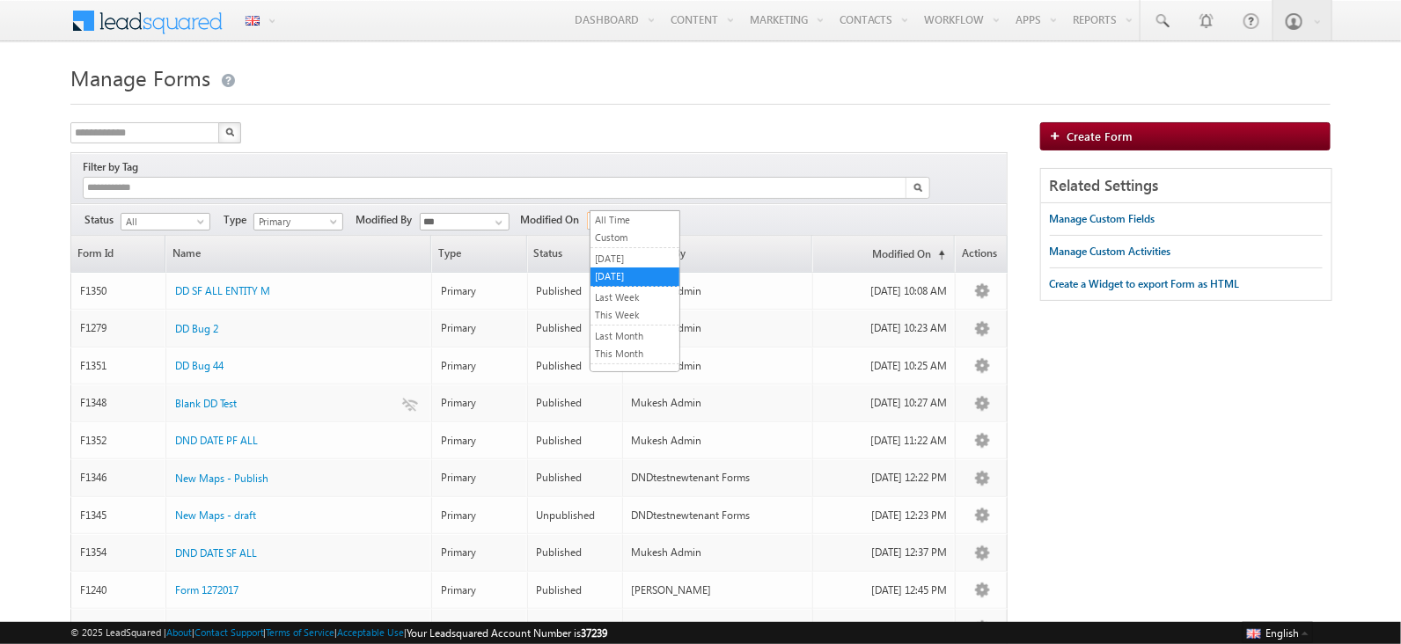
click at [619, 213] on span "[DATE]" at bounding box center [630, 221] width 84 height 16
click at [605, 258] on link "[DATE]" at bounding box center [634, 259] width 89 height 16
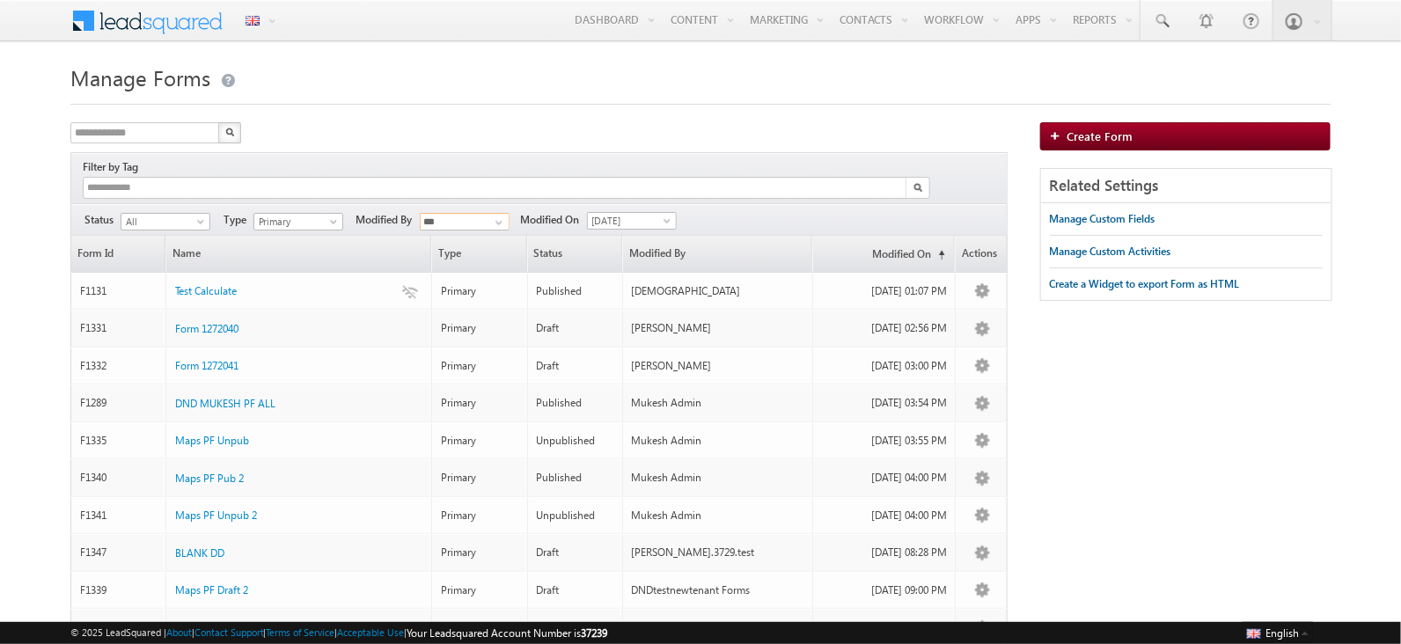
click at [433, 213] on input "***" at bounding box center [465, 222] width 90 height 18
click at [458, 249] on link "Mukesh Admin" at bounding box center [465, 259] width 91 height 20
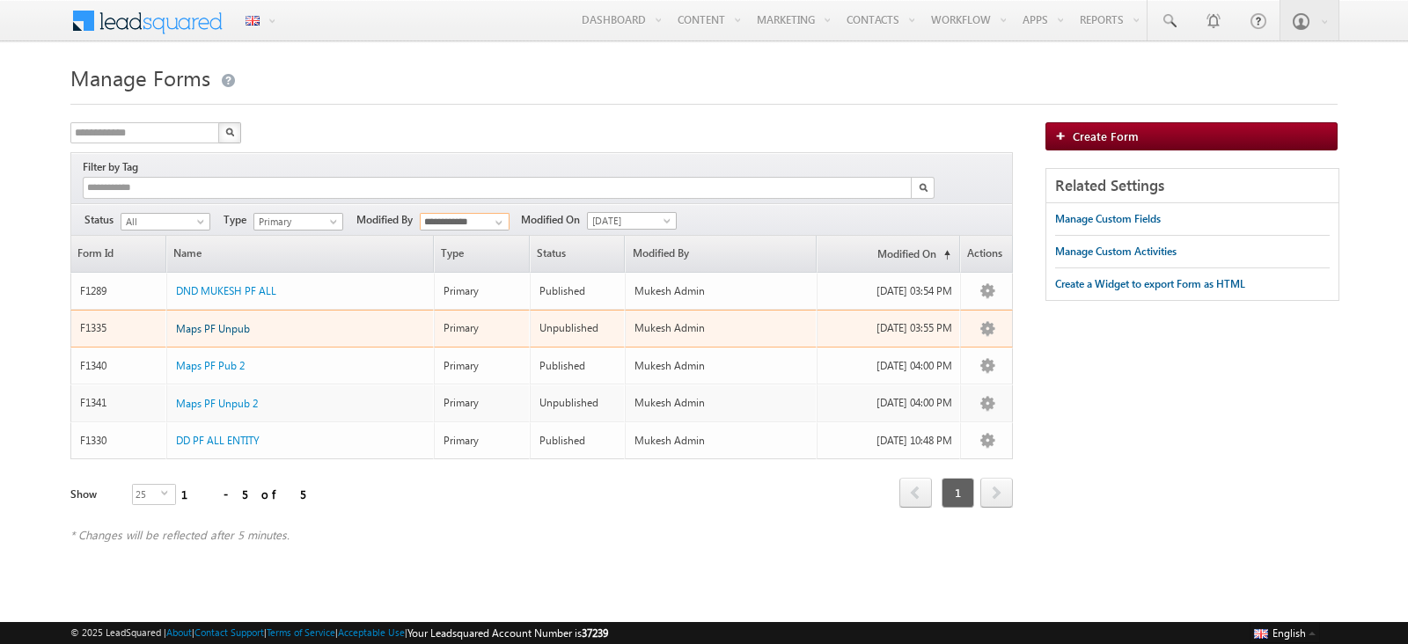
type input "**********"
click at [186, 322] on span "Maps PF Unpub" at bounding box center [213, 328] width 74 height 13
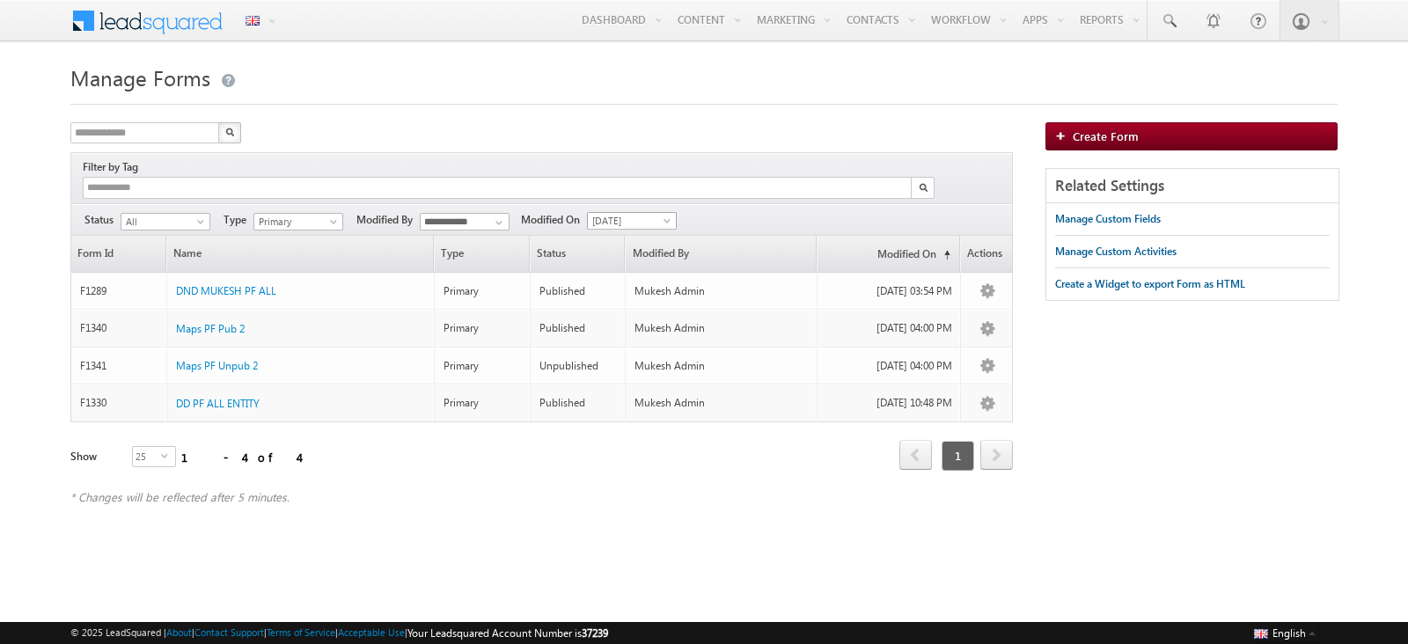
click at [651, 213] on span "[DATE]" at bounding box center [630, 221] width 84 height 16
click at [636, 268] on link "[DATE]" at bounding box center [634, 276] width 89 height 16
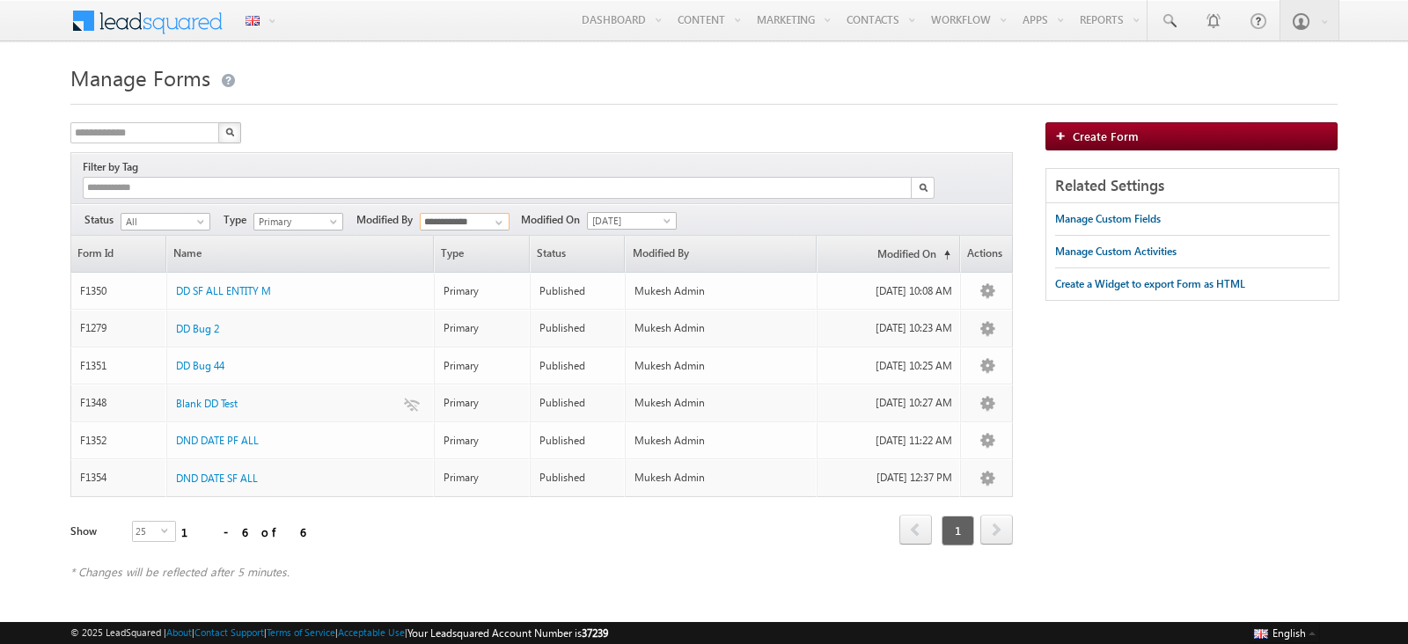
click at [466, 213] on input "**********" at bounding box center [465, 222] width 90 height 18
click at [465, 249] on link "DNDtestnewtenant Forms" at bounding box center [465, 266] width 91 height 34
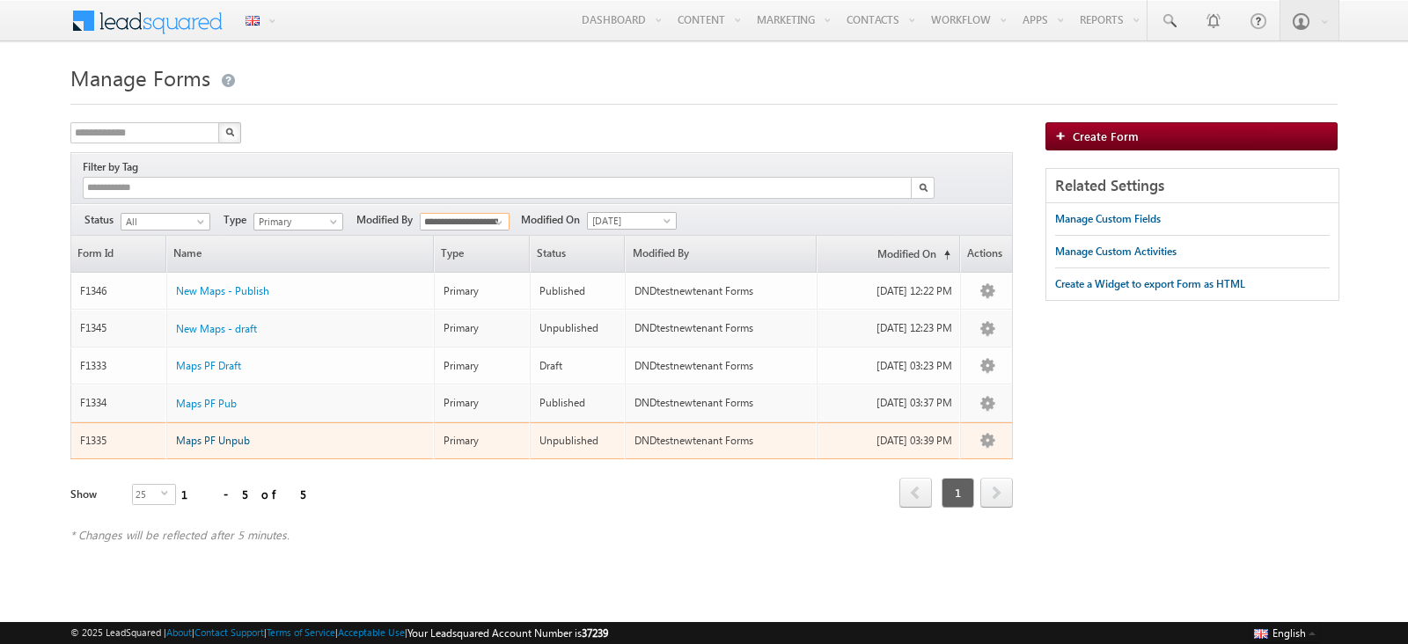
type input "**********"
click at [224, 434] on span "Maps PF Unpub" at bounding box center [213, 440] width 74 height 13
click at [187, 434] on span "Maps PF Unpub" at bounding box center [213, 440] width 74 height 13
click at [209, 434] on span "Maps PF Unpub" at bounding box center [213, 440] width 74 height 13
click at [207, 434] on span "Maps PF Unpub" at bounding box center [213, 440] width 74 height 13
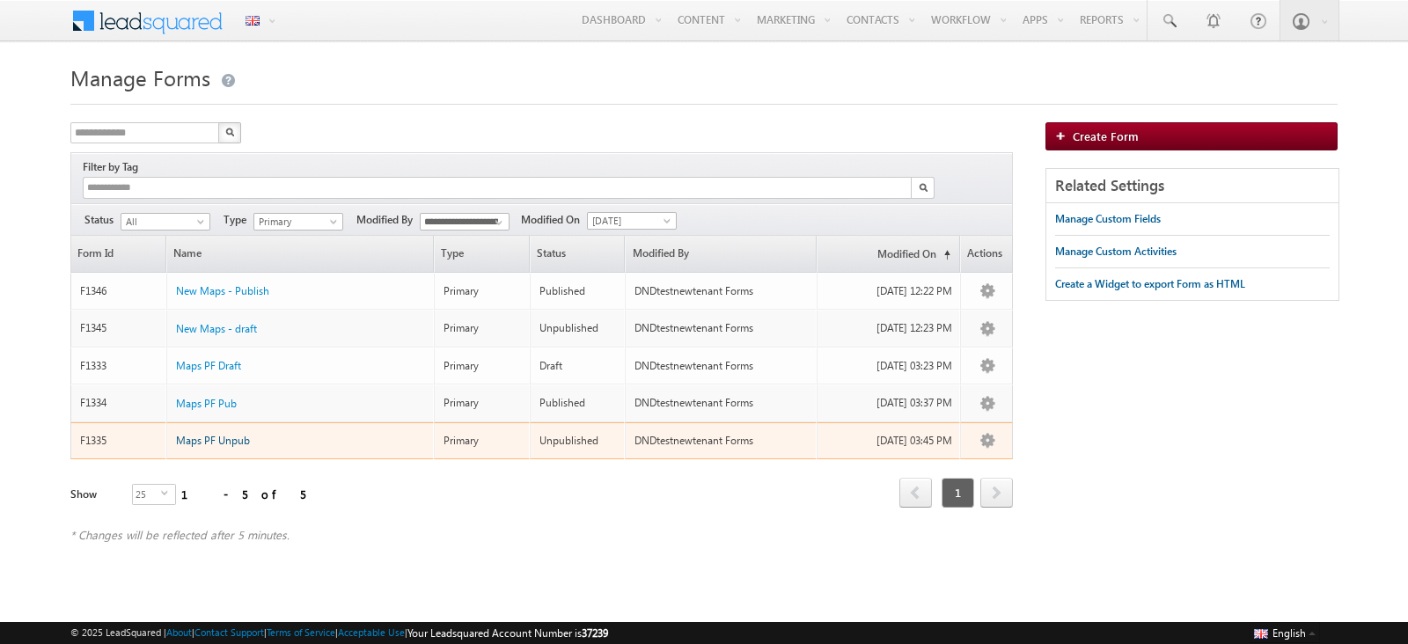
click at [217, 434] on span "Maps PF Unpub" at bounding box center [213, 440] width 74 height 13
click at [230, 434] on span "Maps PF Unpub" at bounding box center [213, 440] width 74 height 13
click at [187, 434] on span "Maps PF Unpub" at bounding box center [213, 440] width 74 height 13
click at [230, 434] on span "Maps PF Unpub" at bounding box center [213, 440] width 74 height 13
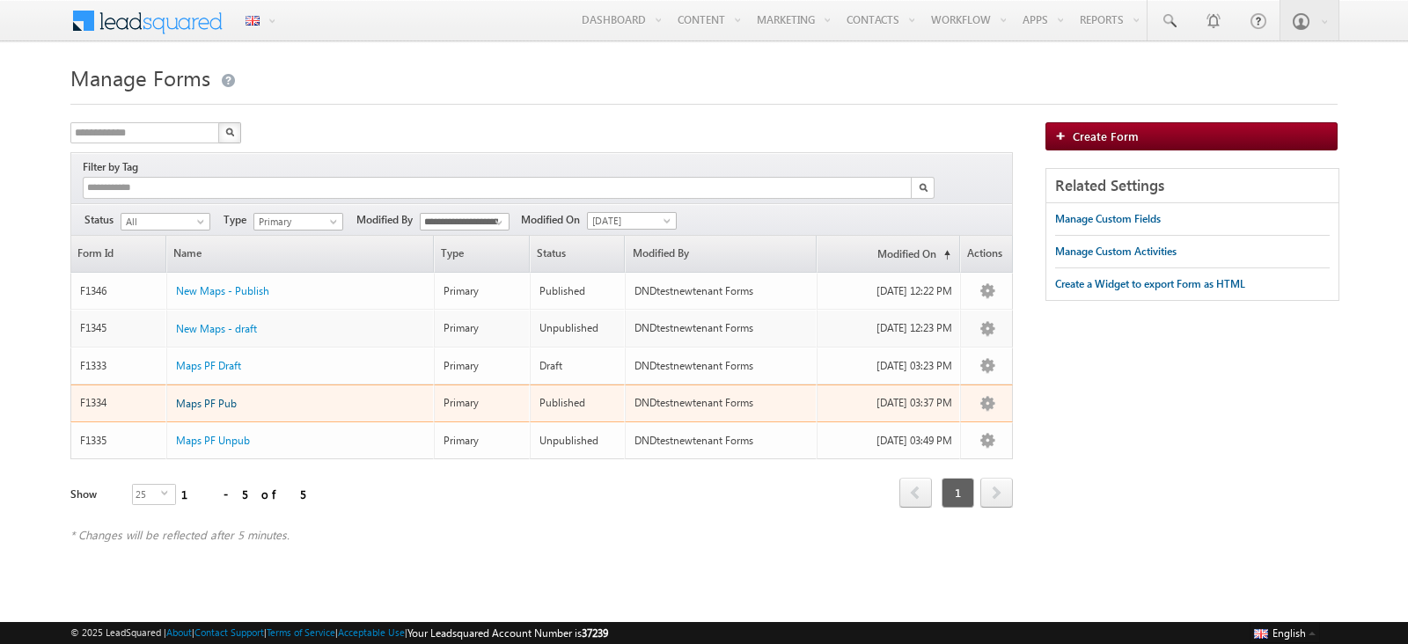
click at [222, 397] on span "Maps PF Pub" at bounding box center [206, 403] width 61 height 13
